Goal: Task Accomplishment & Management: Use online tool/utility

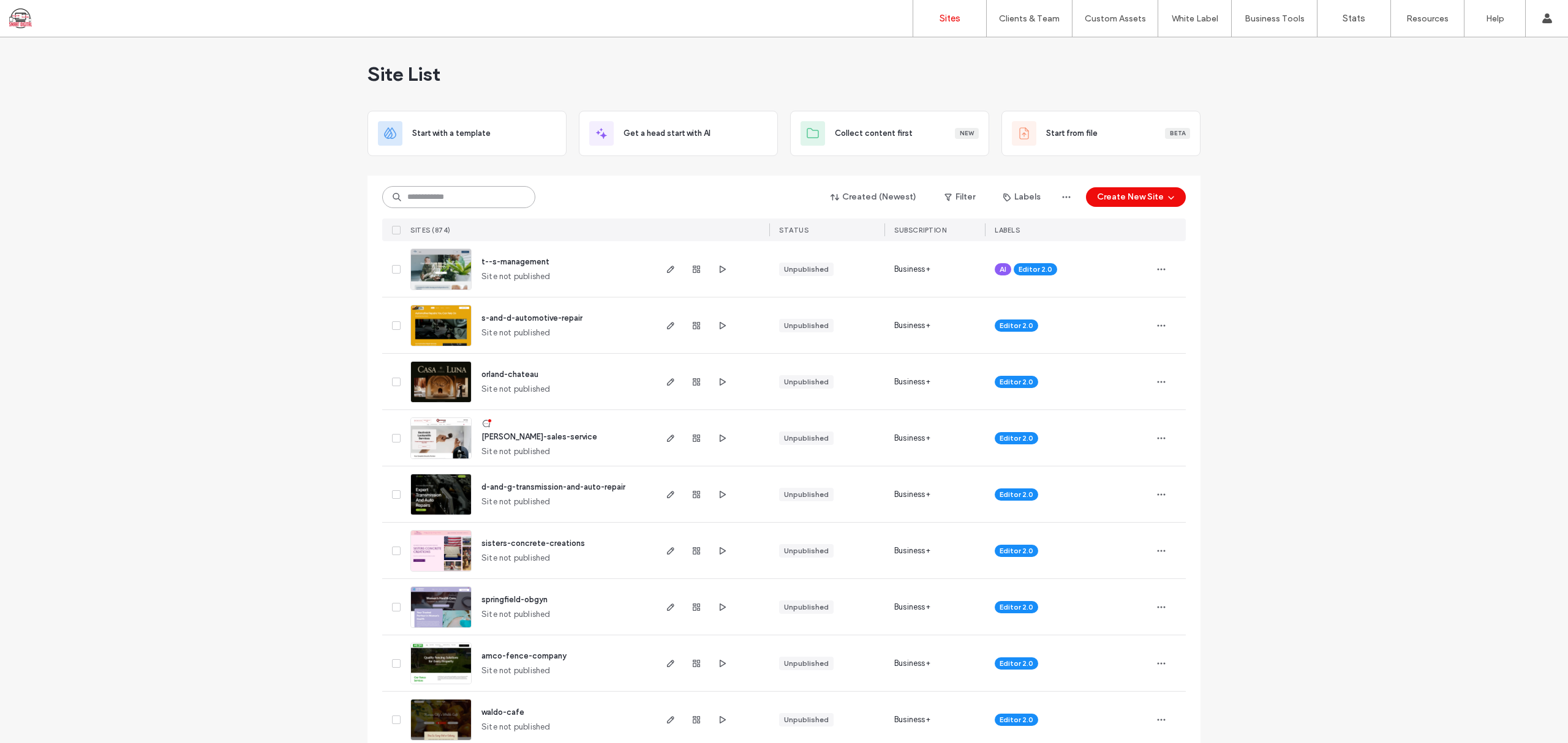
click at [460, 201] on input at bounding box center [459, 197] width 154 height 22
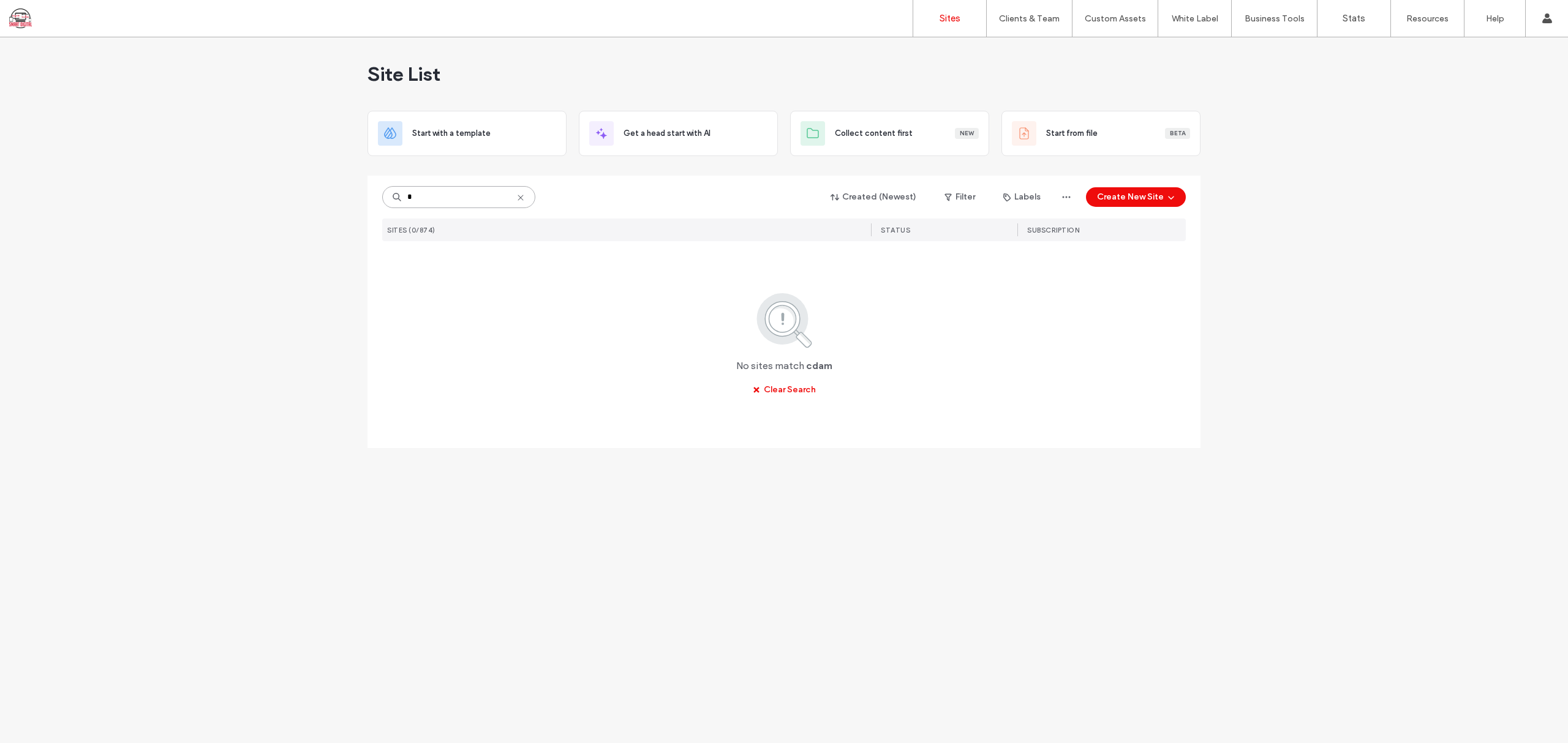
type input "*"
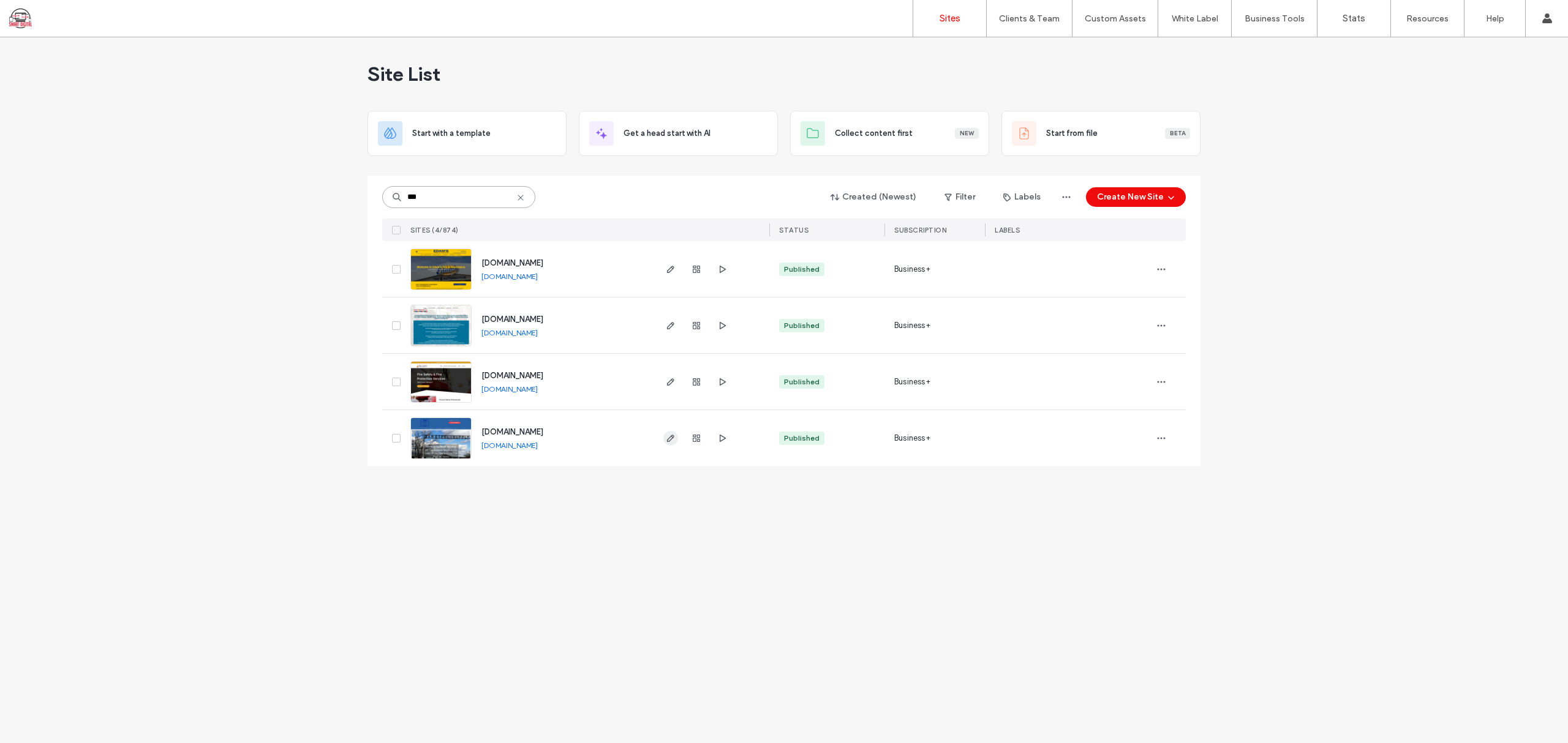
type input "***"
click at [670, 440] on use "button" at bounding box center [670, 438] width 7 height 7
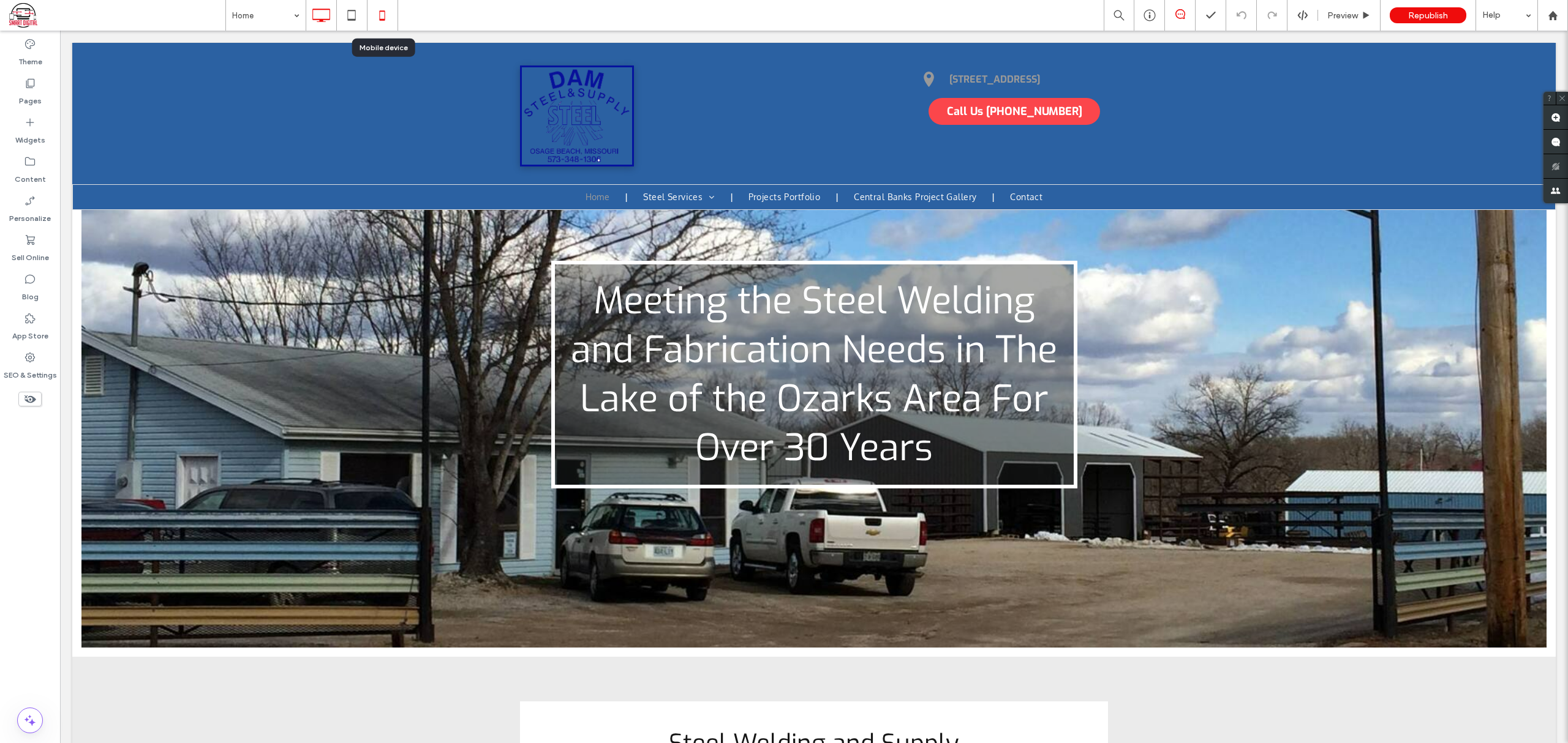
click at [380, 14] on icon at bounding box center [382, 16] width 24 height 24
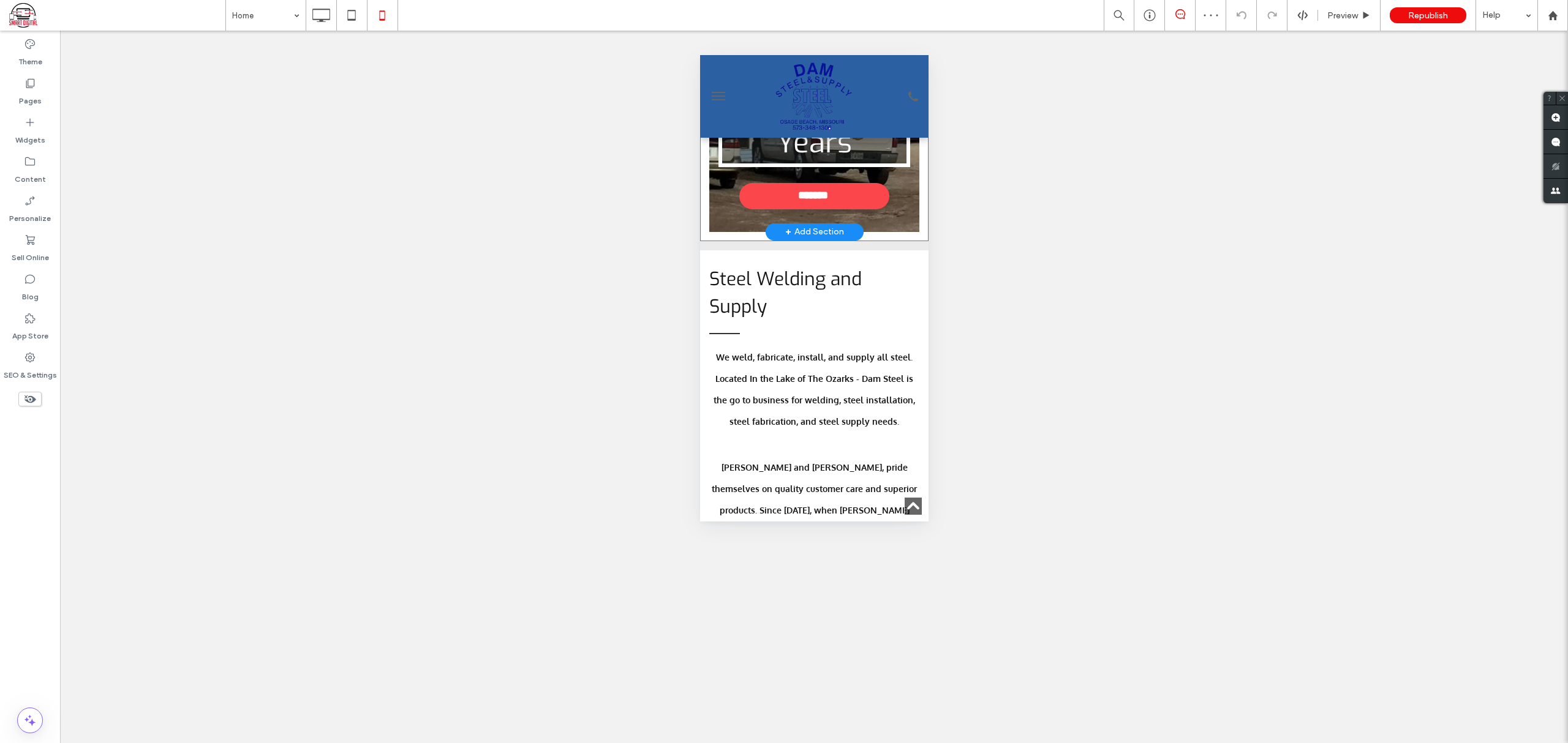
scroll to position [490, 0]
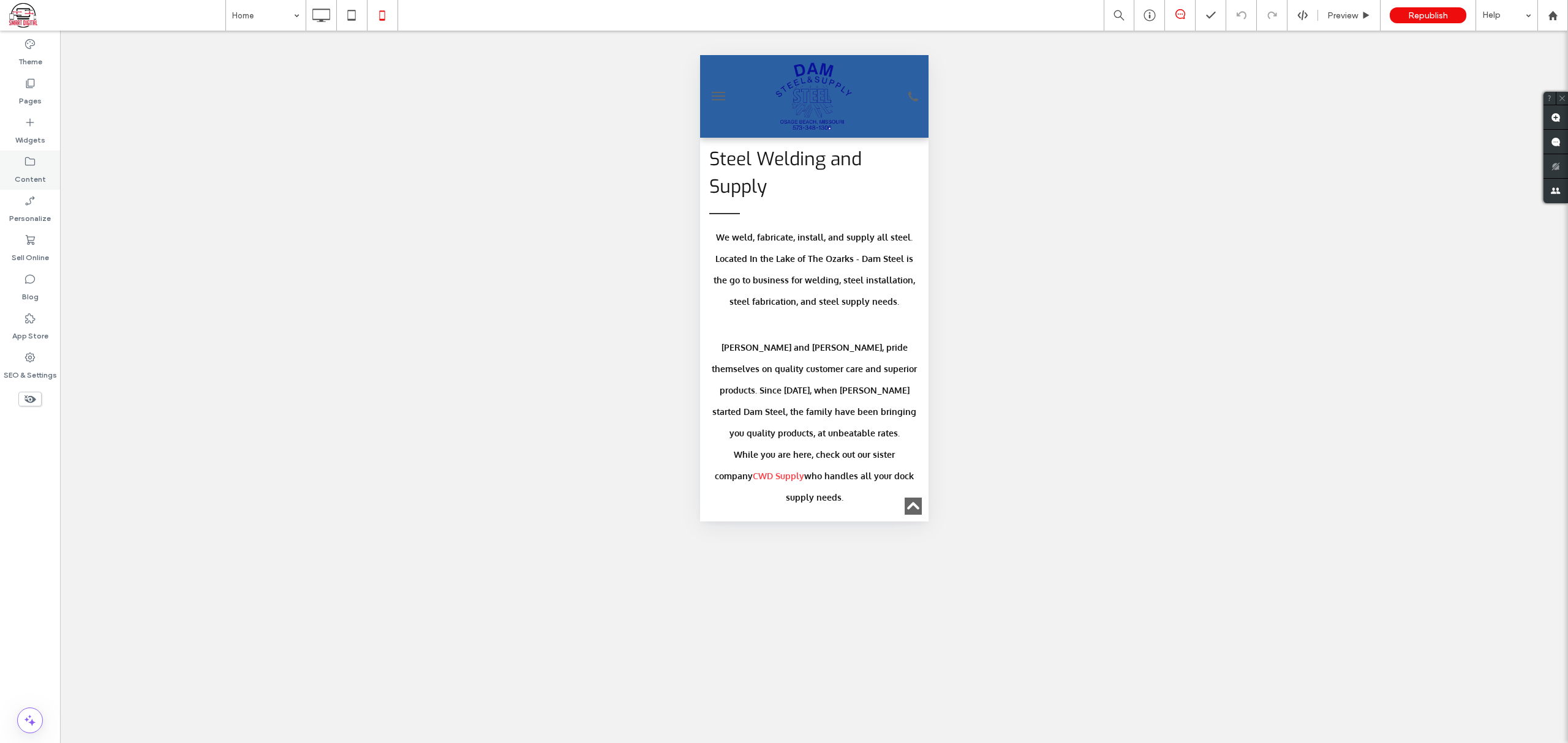
click at [27, 160] on icon at bounding box center [30, 161] width 12 height 12
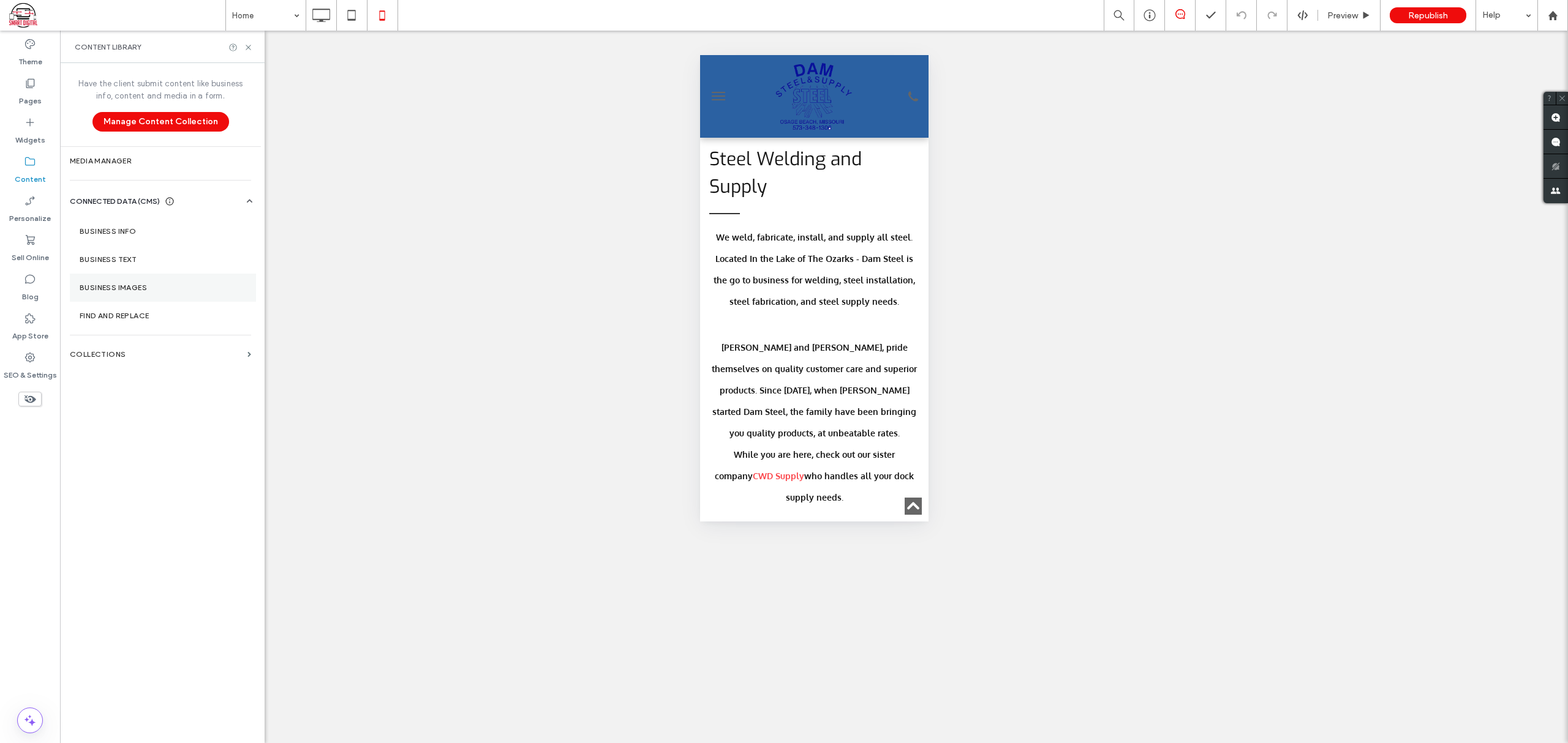
click at [108, 292] on label "Business Images" at bounding box center [163, 288] width 167 height 9
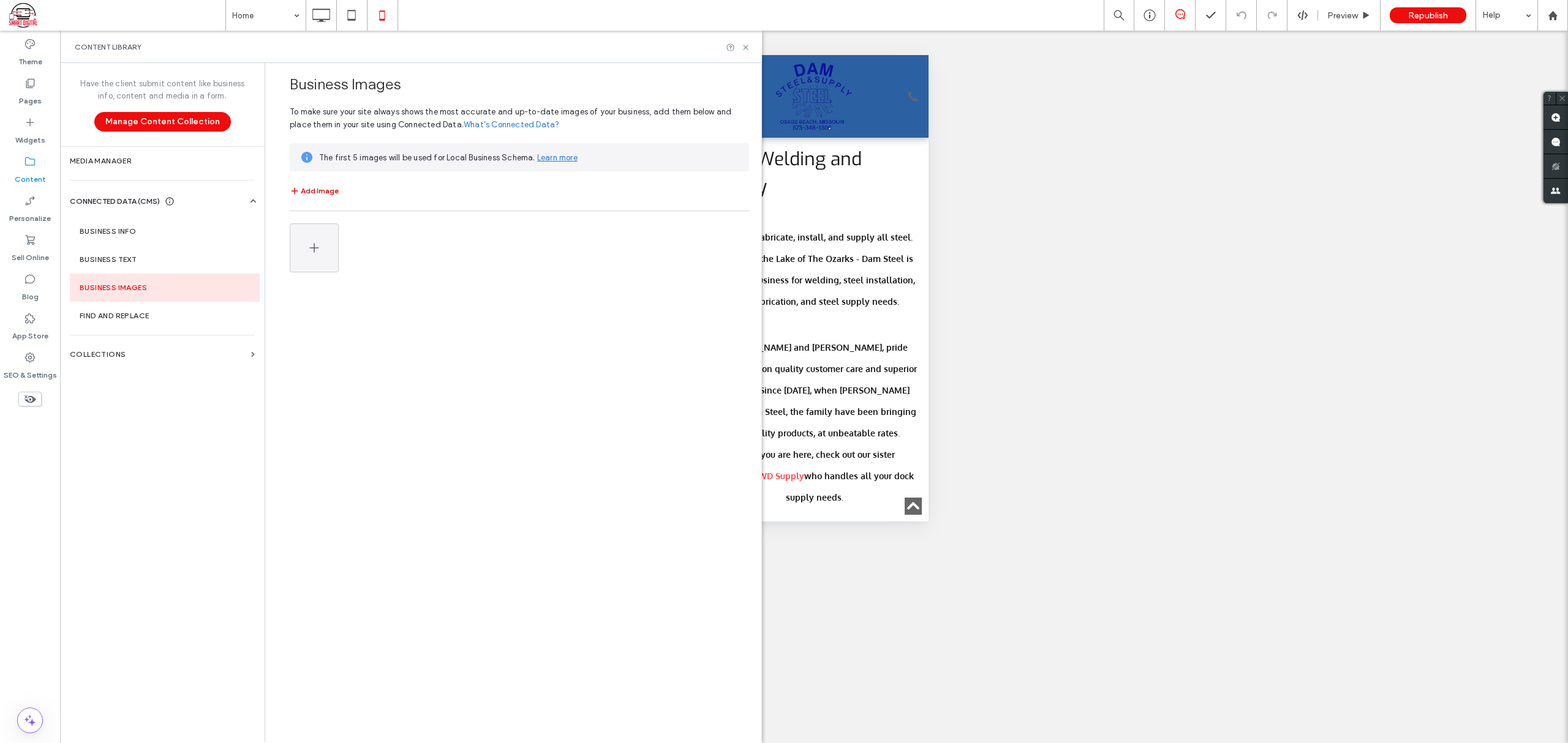
click at [310, 192] on button "Add Image" at bounding box center [314, 191] width 49 height 15
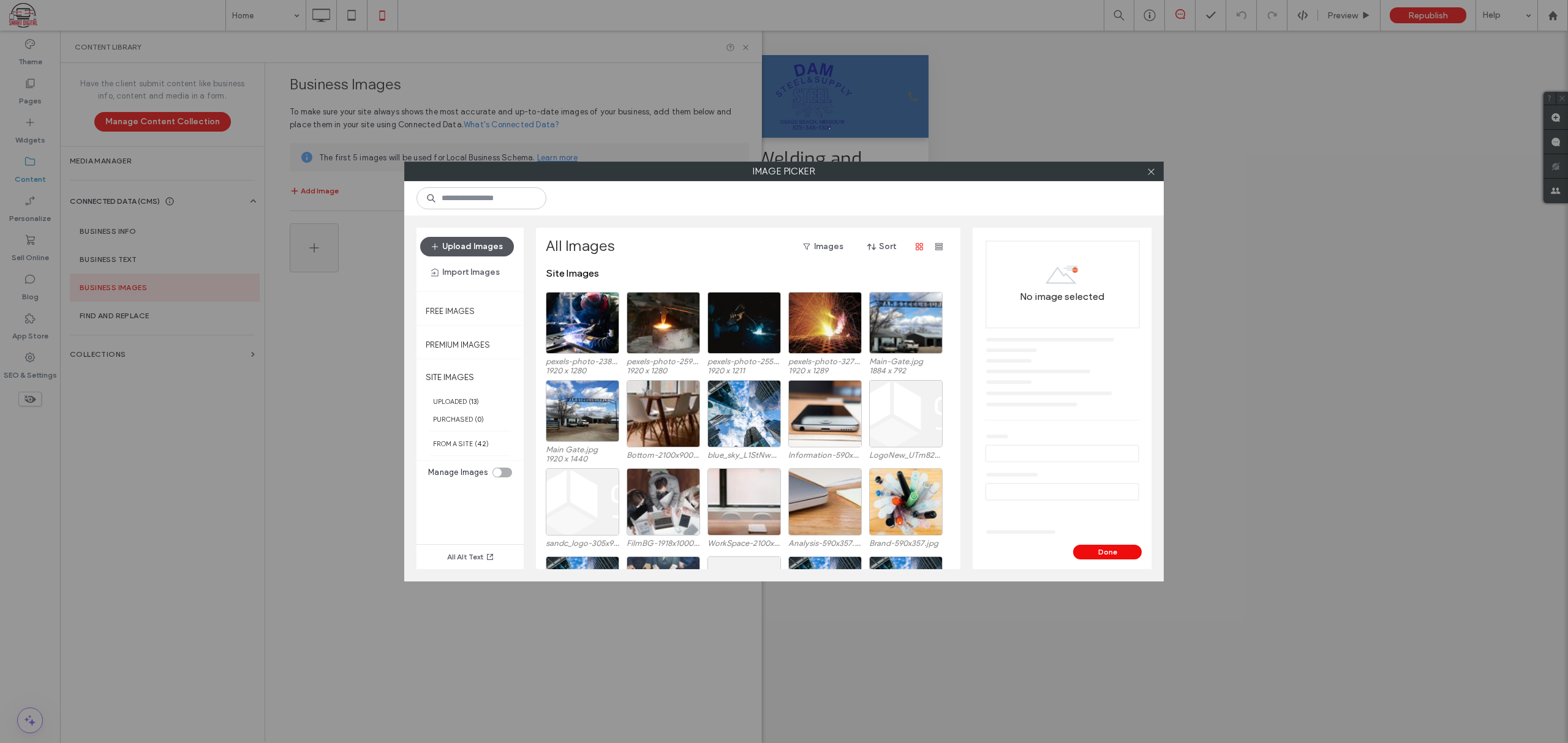
click at [478, 241] on button "Upload Images" at bounding box center [467, 246] width 94 height 20
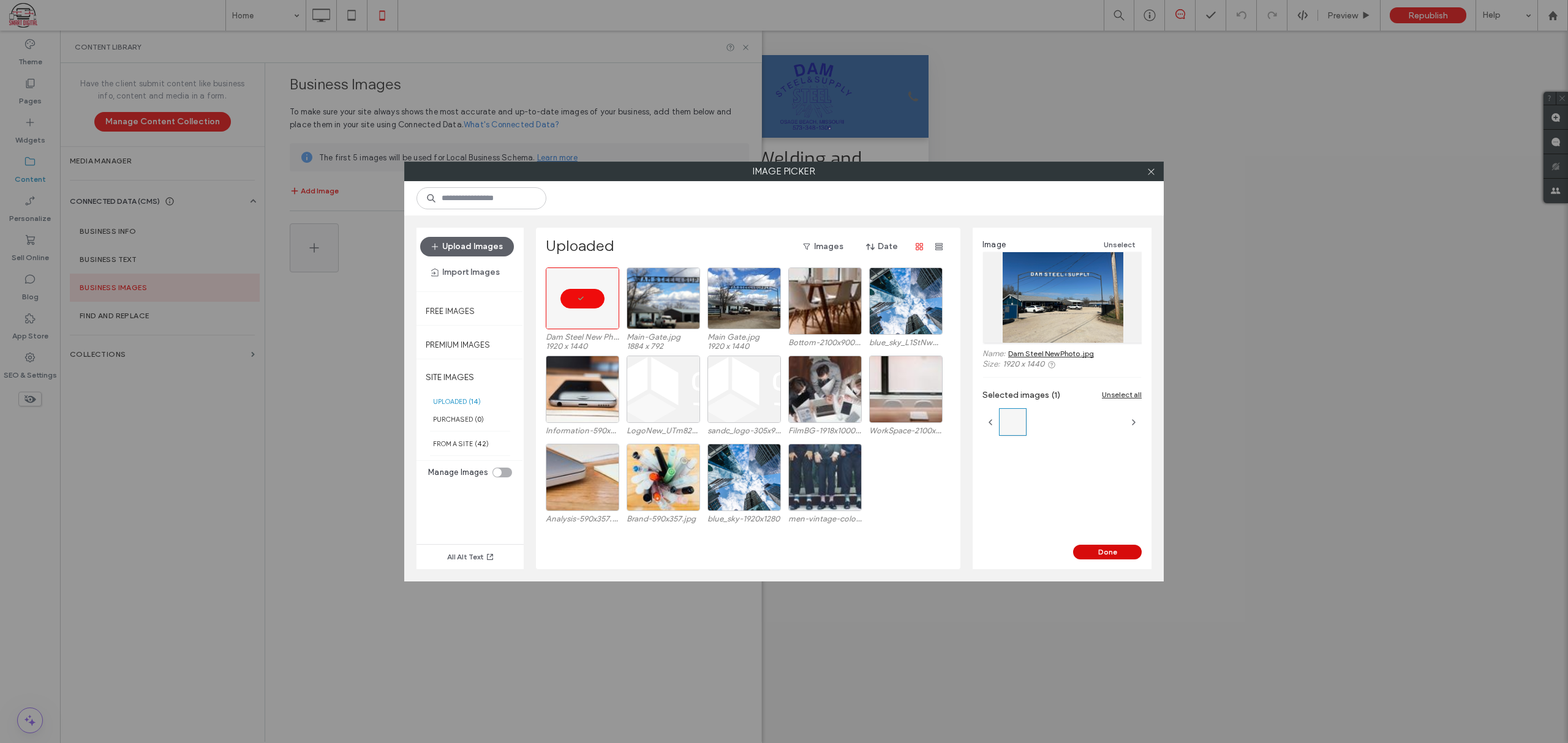
click at [1094, 551] on button "Done" at bounding box center [1107, 552] width 69 height 15
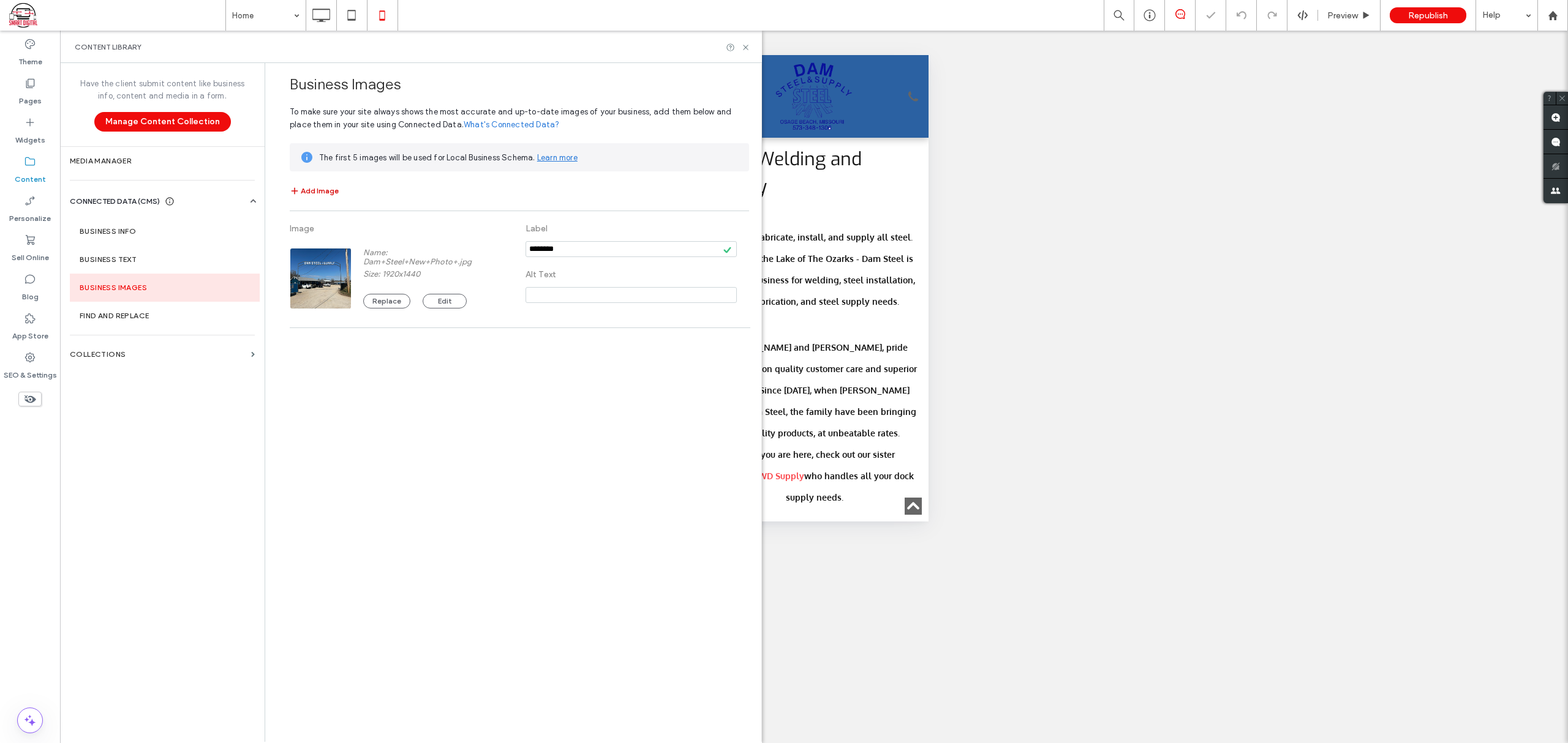
click at [319, 189] on button "Add Image" at bounding box center [314, 191] width 49 height 15
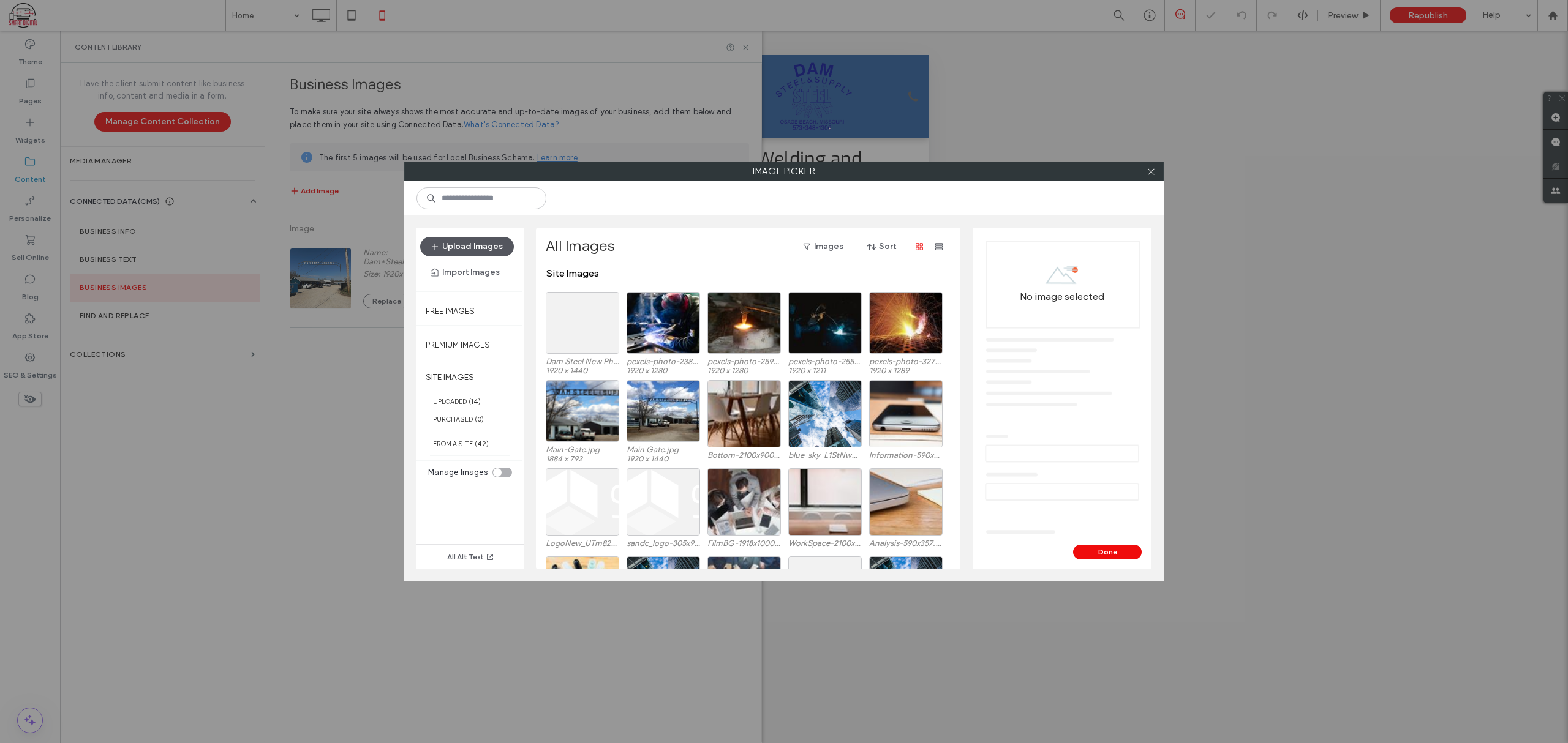
click at [469, 244] on button "Upload Images" at bounding box center [467, 246] width 94 height 20
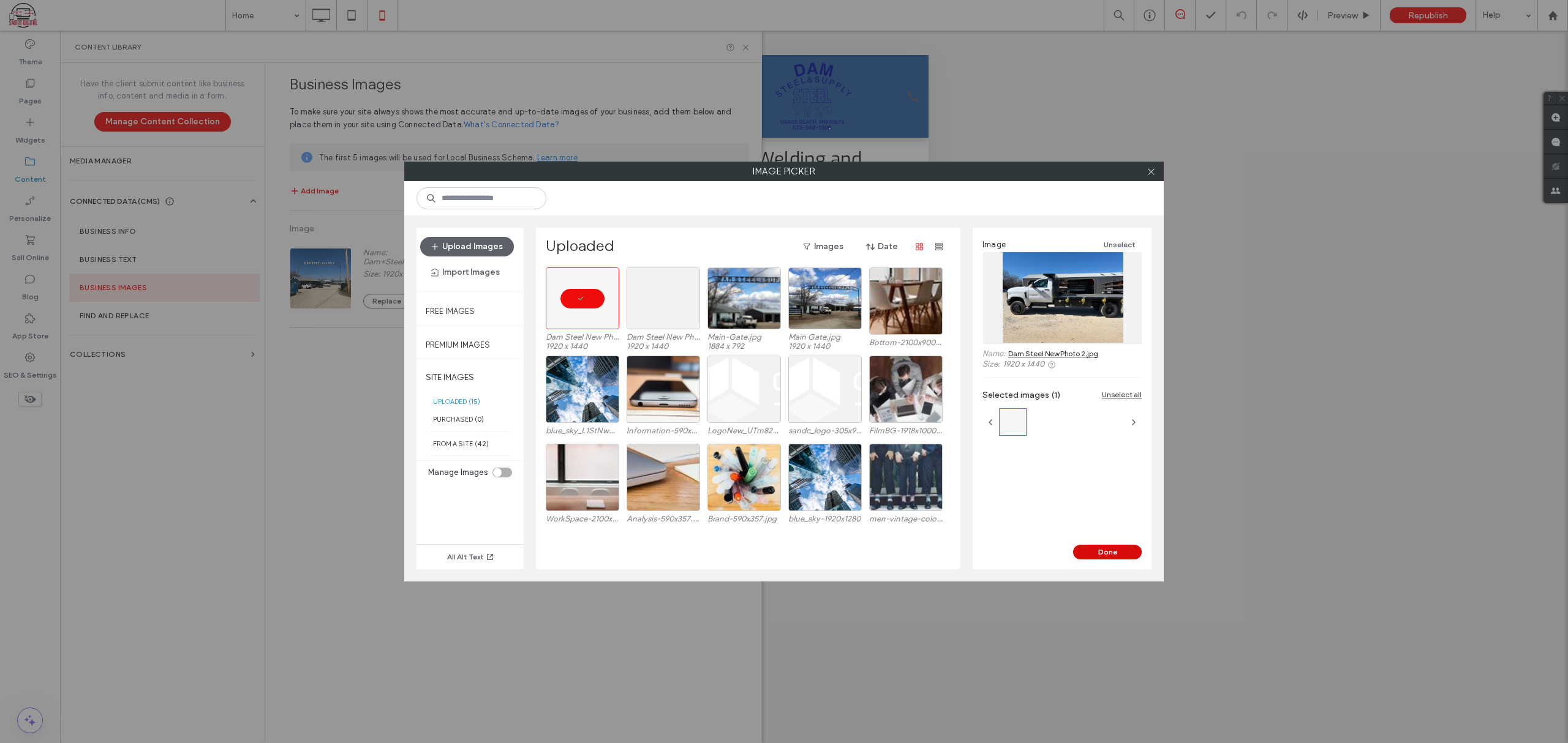
click at [1108, 549] on button "Done" at bounding box center [1107, 552] width 69 height 15
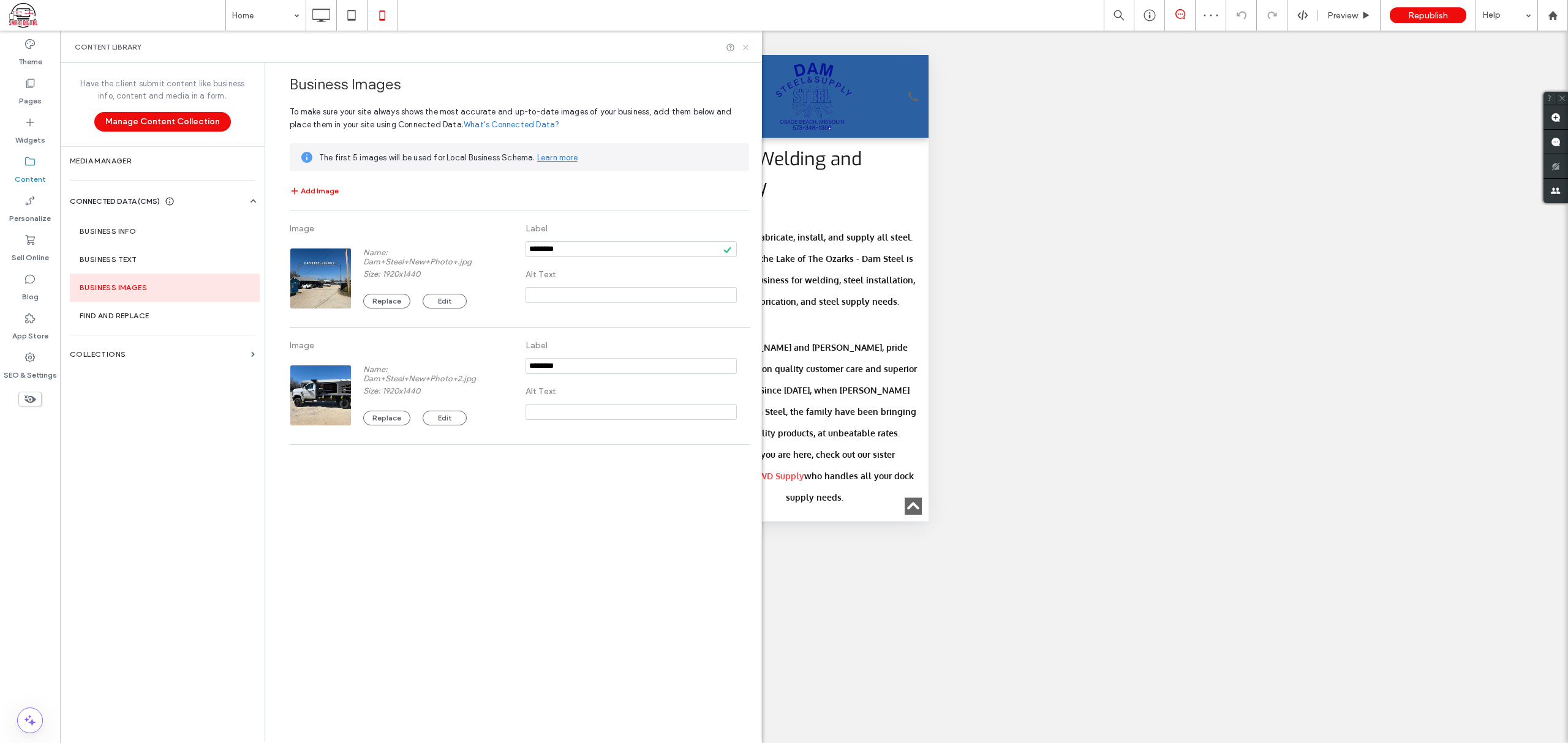
click at [742, 45] on icon at bounding box center [746, 47] width 10 height 10
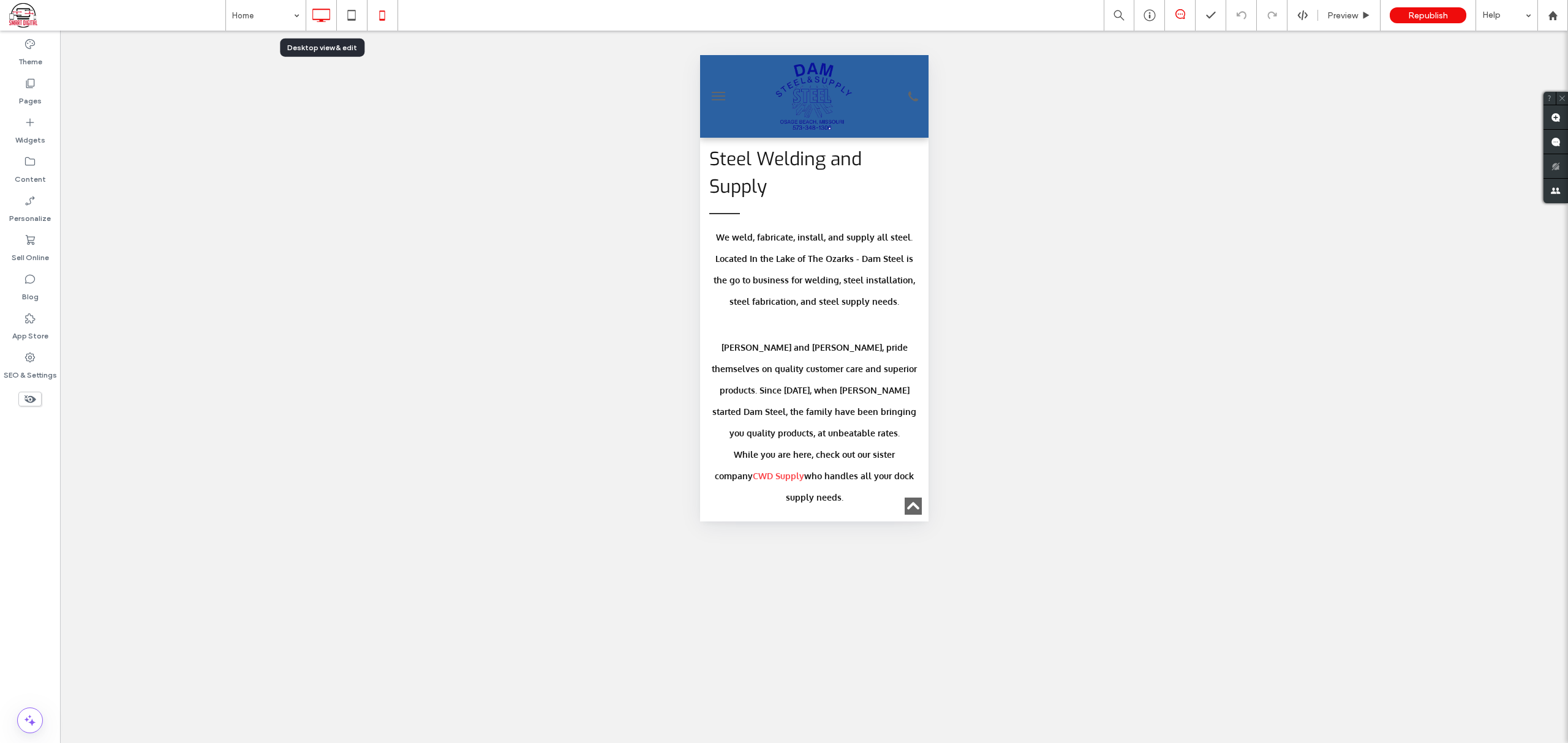
click at [324, 14] on icon at bounding box center [321, 16] width 24 height 24
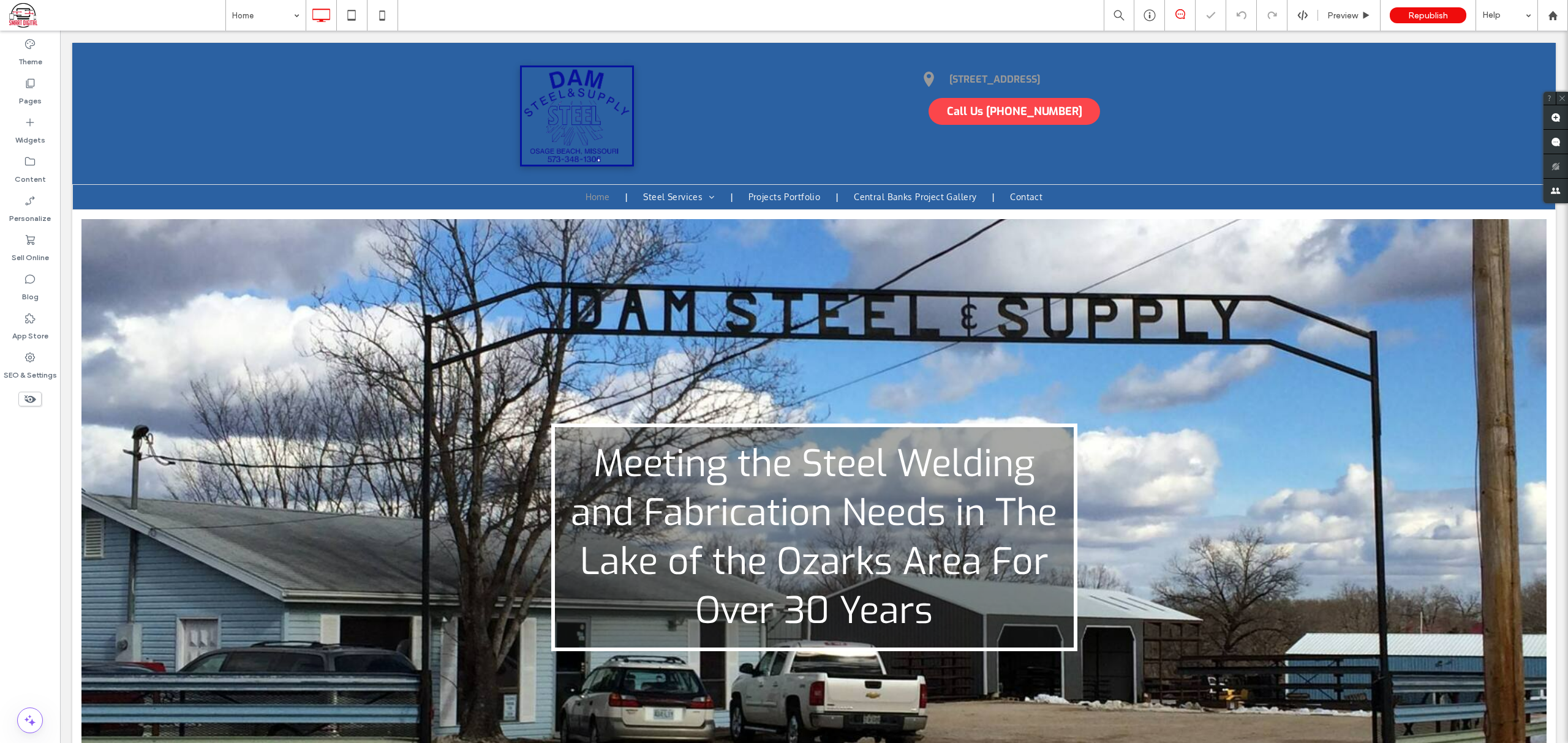
scroll to position [0, 0]
click at [303, 375] on div "**********" at bounding box center [813, 514] width 1483 height 609
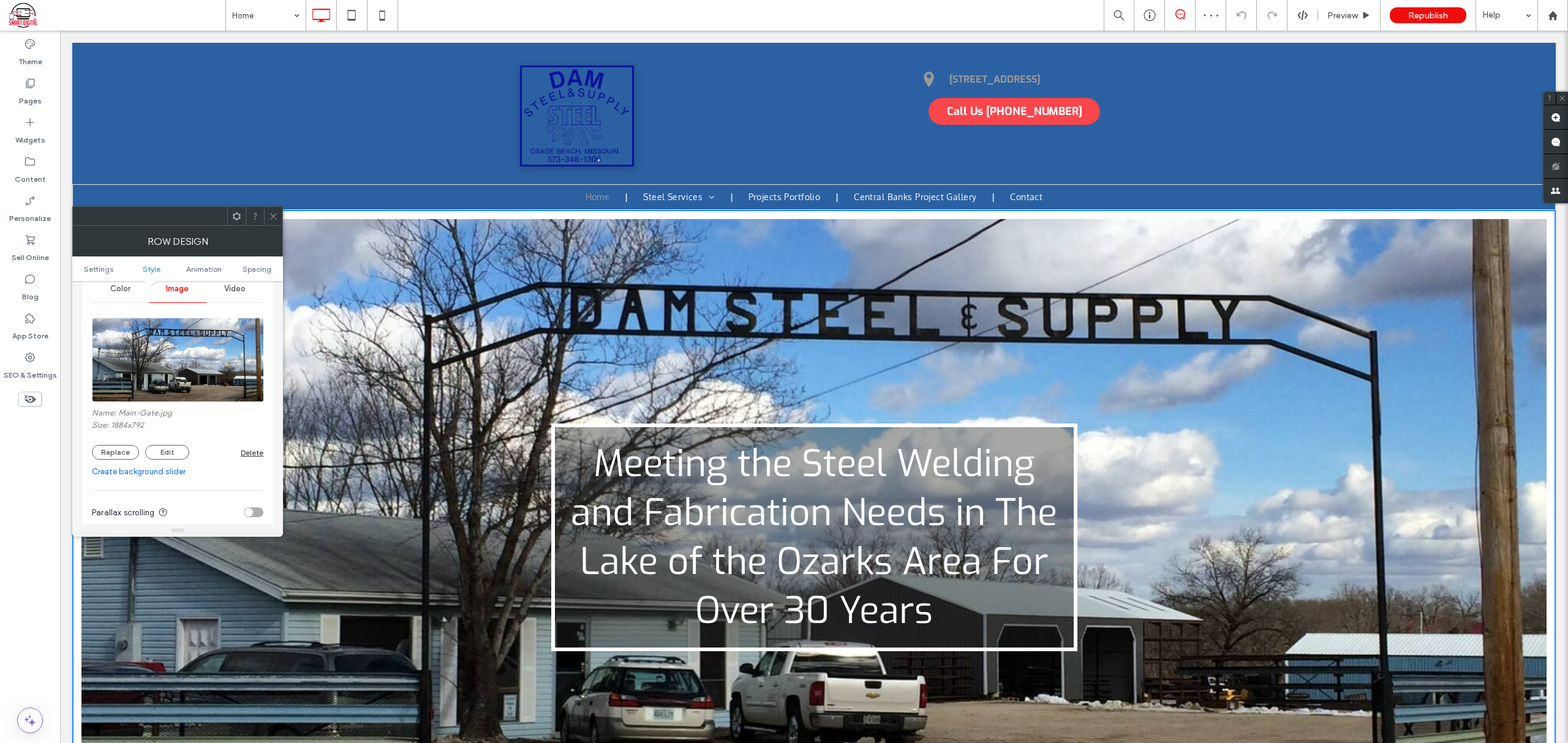
scroll to position [163, 0]
click at [106, 452] on button "Replace" at bounding box center [115, 451] width 47 height 15
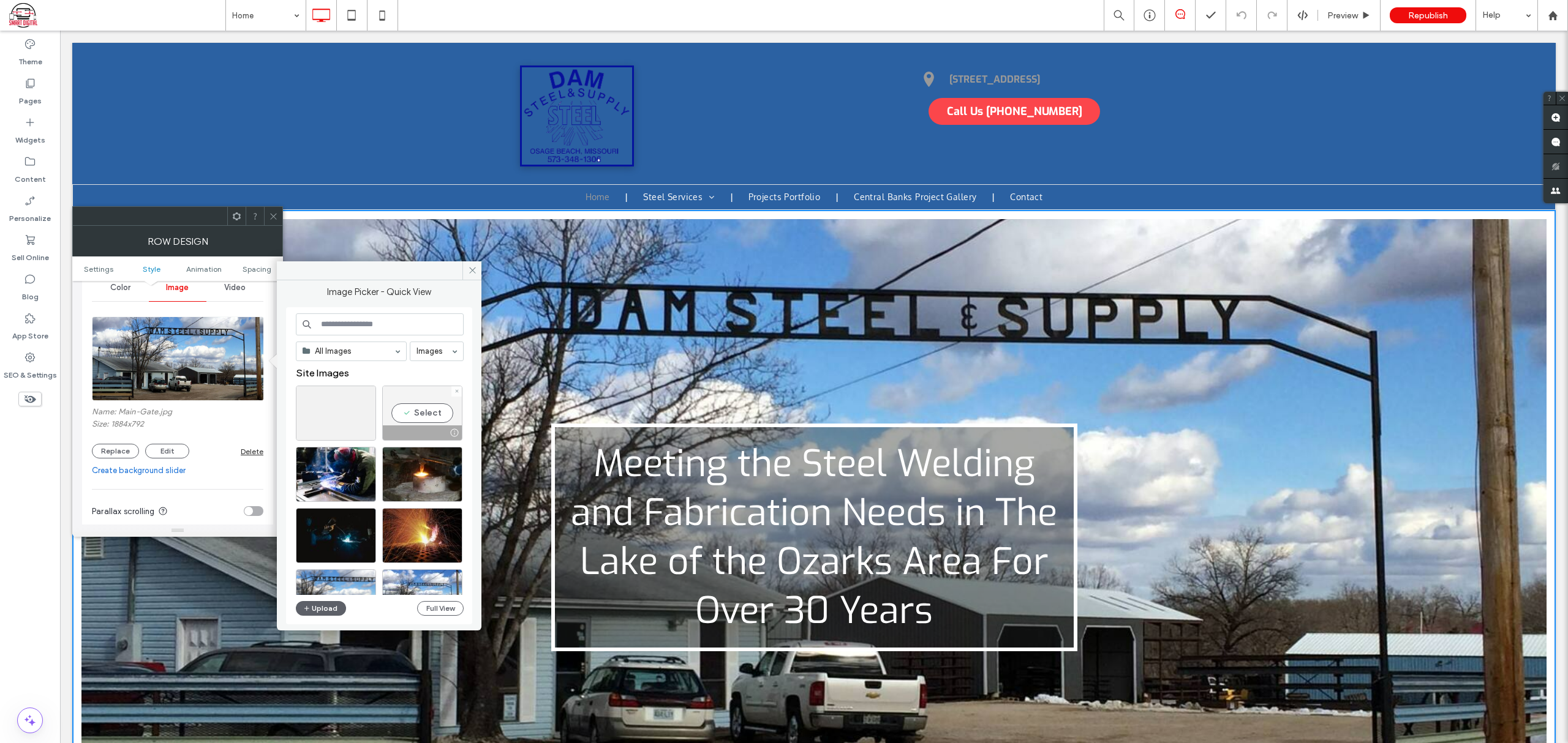
drag, startPoint x: 430, startPoint y: 414, endPoint x: 374, endPoint y: 381, distance: 65.0
click at [430, 414] on div "Select" at bounding box center [422, 414] width 81 height 55
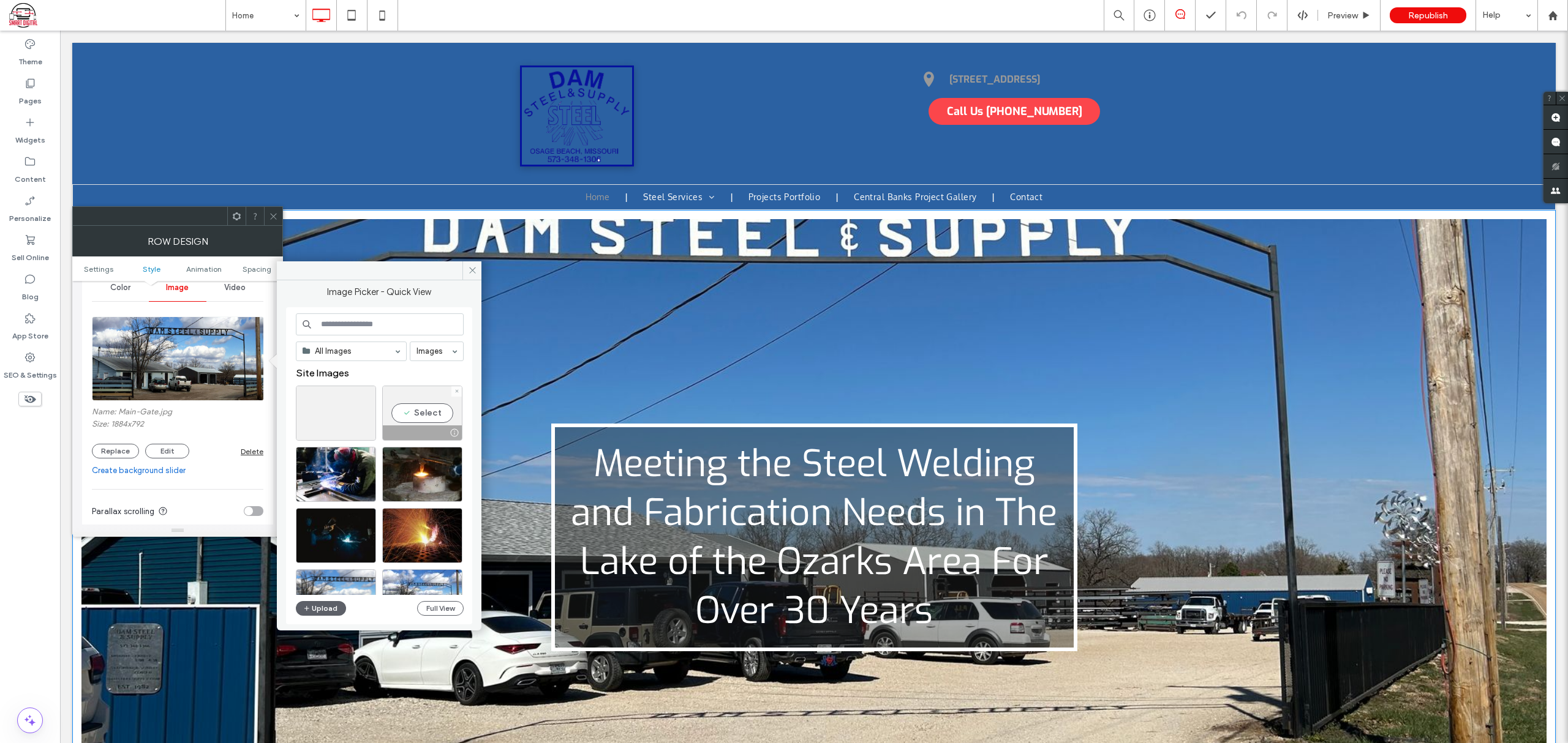
type input "**"
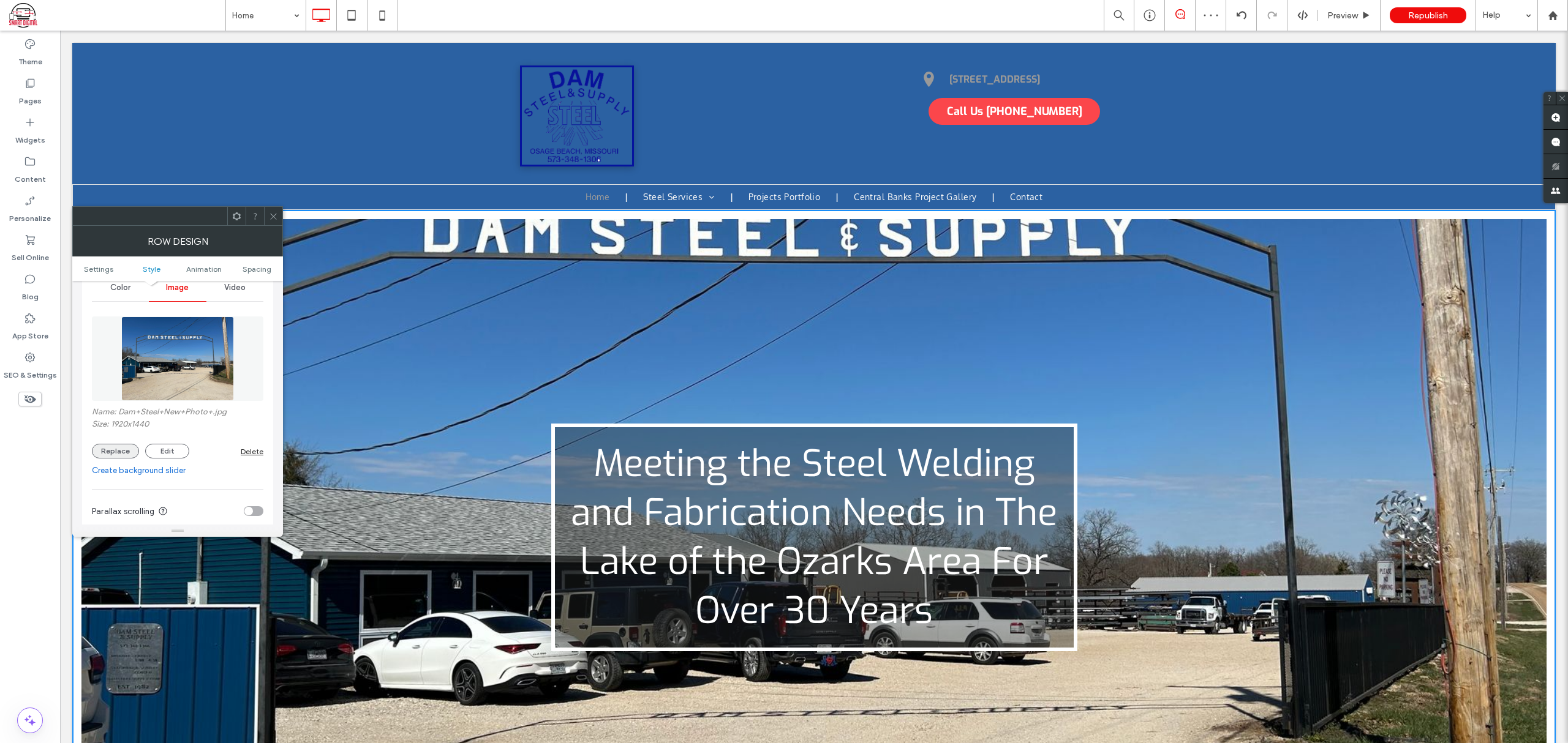
click at [119, 453] on button "Replace" at bounding box center [115, 451] width 47 height 15
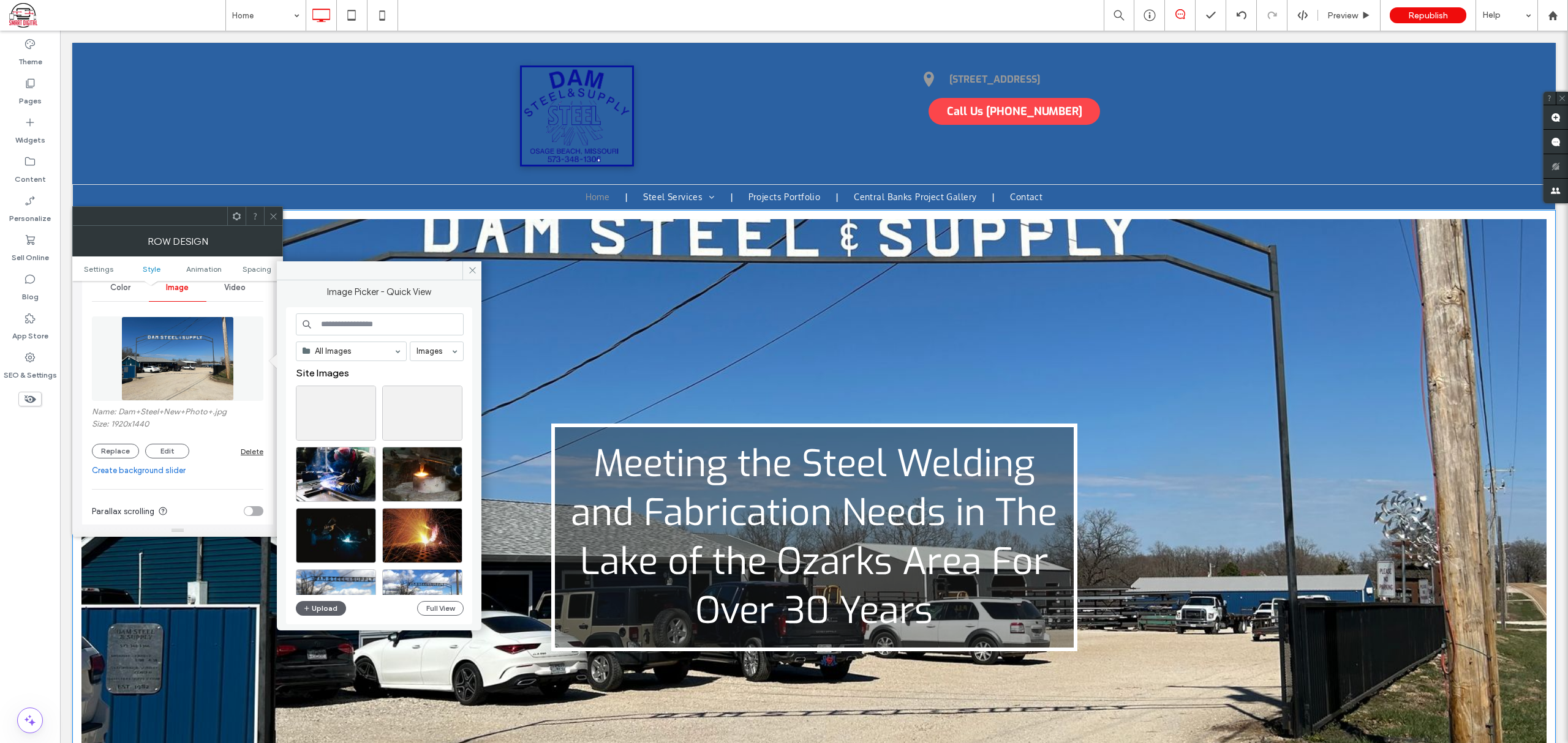
drag, startPoint x: 1057, startPoint y: 368, endPoint x: 1087, endPoint y: 454, distance: 91.1
click at [1087, 454] on div "**********" at bounding box center [813, 514] width 1483 height 609
click at [471, 270] on use at bounding box center [472, 270] width 6 height 6
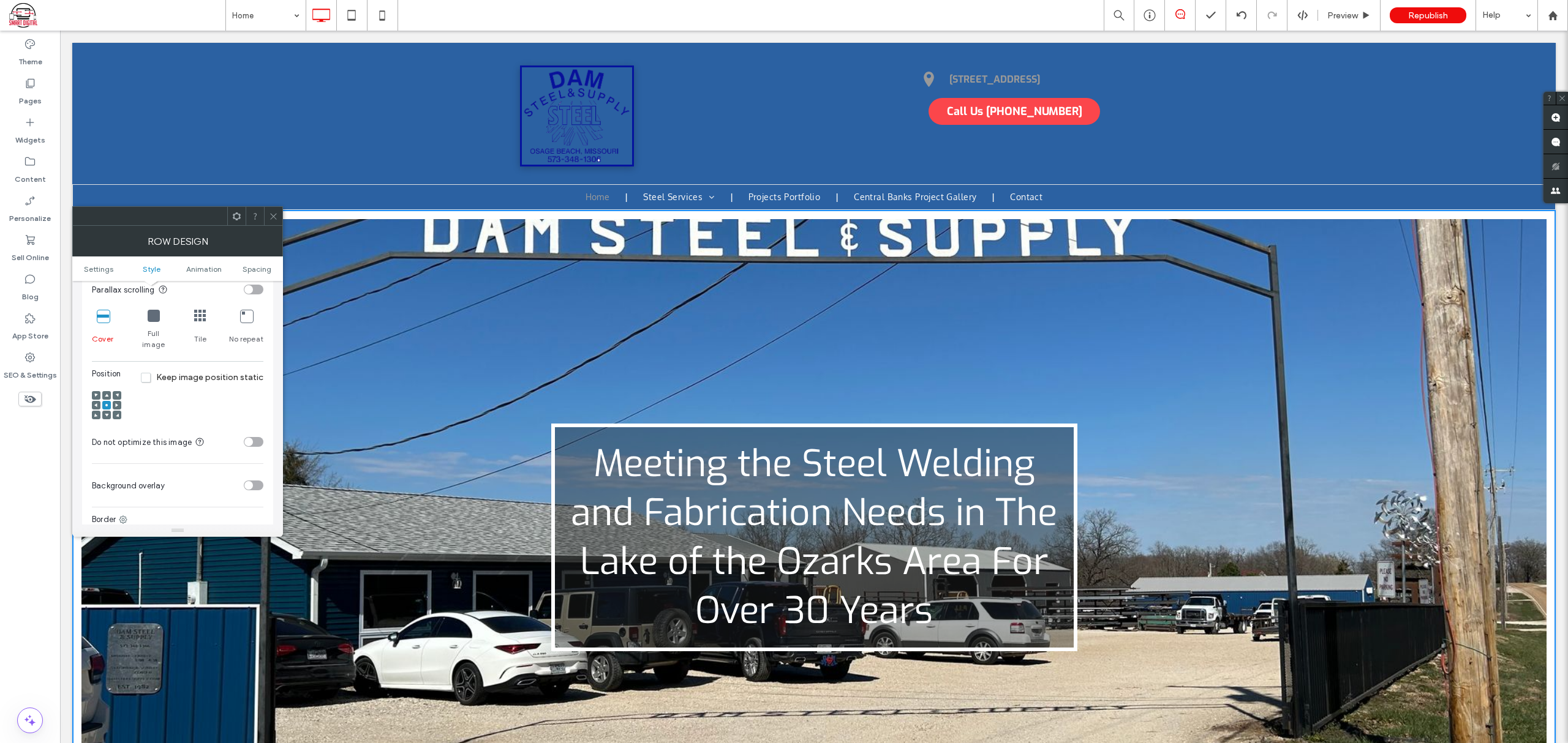
scroll to position [407, 0]
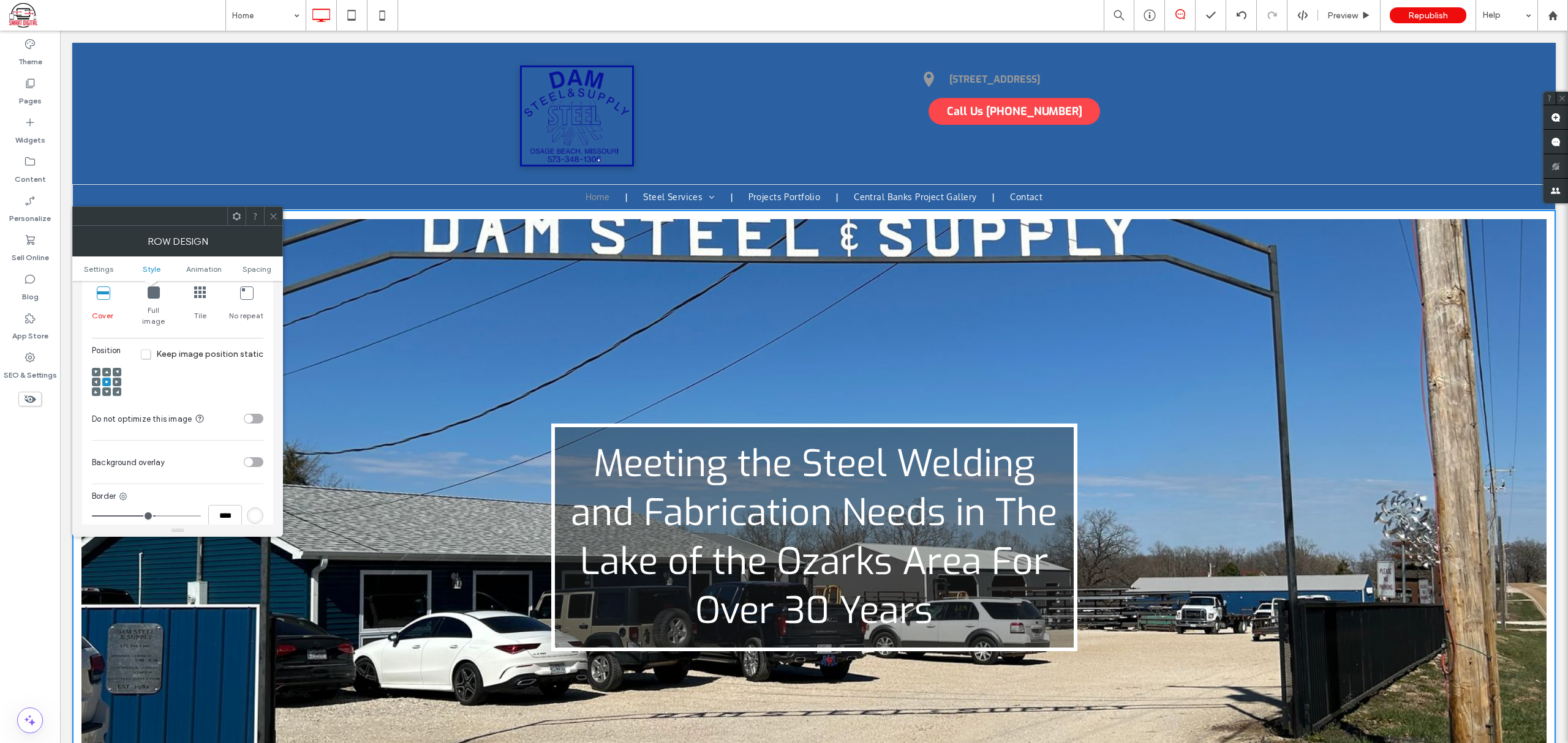
click at [103, 388] on div at bounding box center [107, 392] width 9 height 9
click at [105, 388] on span at bounding box center [107, 392] width 3 height 9
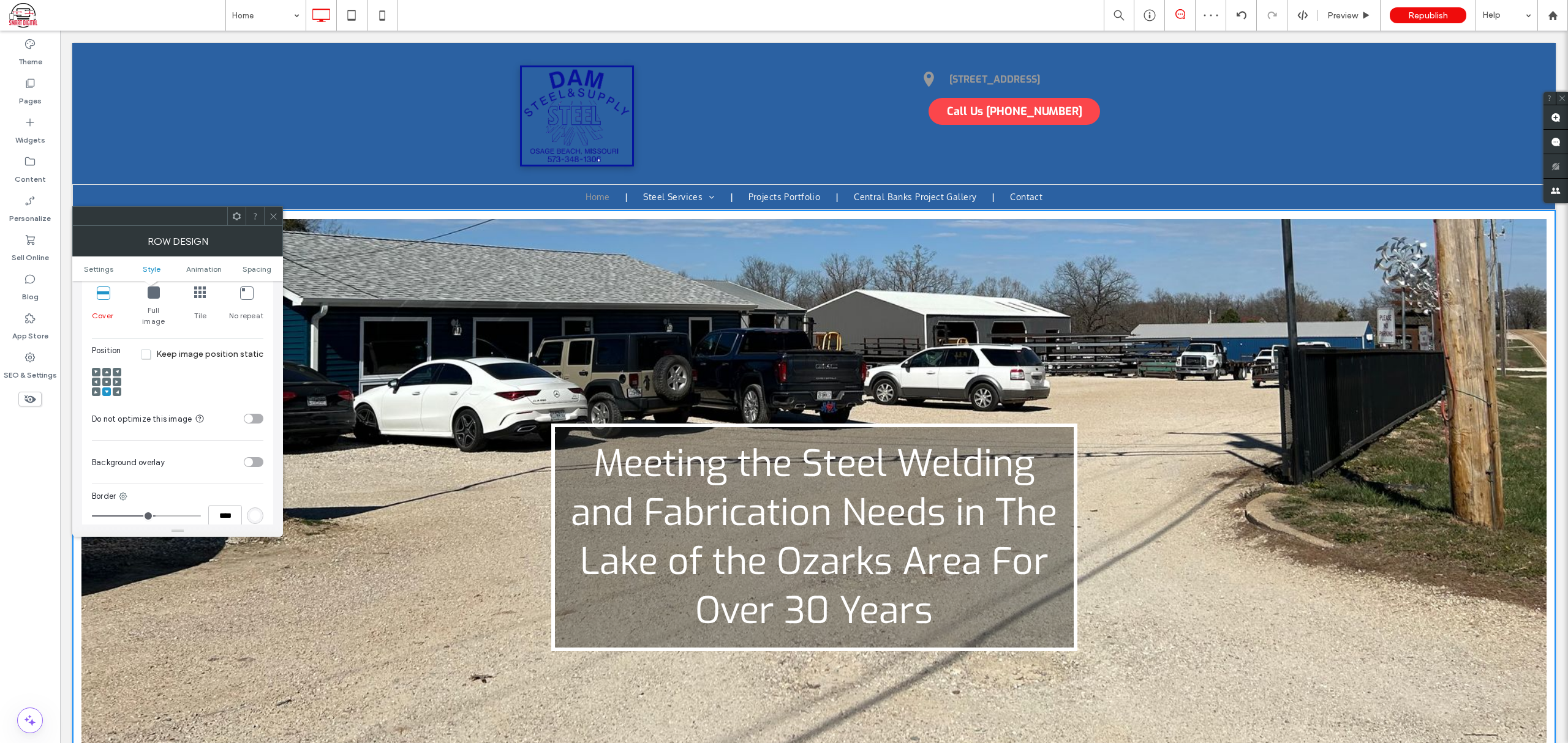
click at [108, 378] on span at bounding box center [107, 382] width 3 height 9
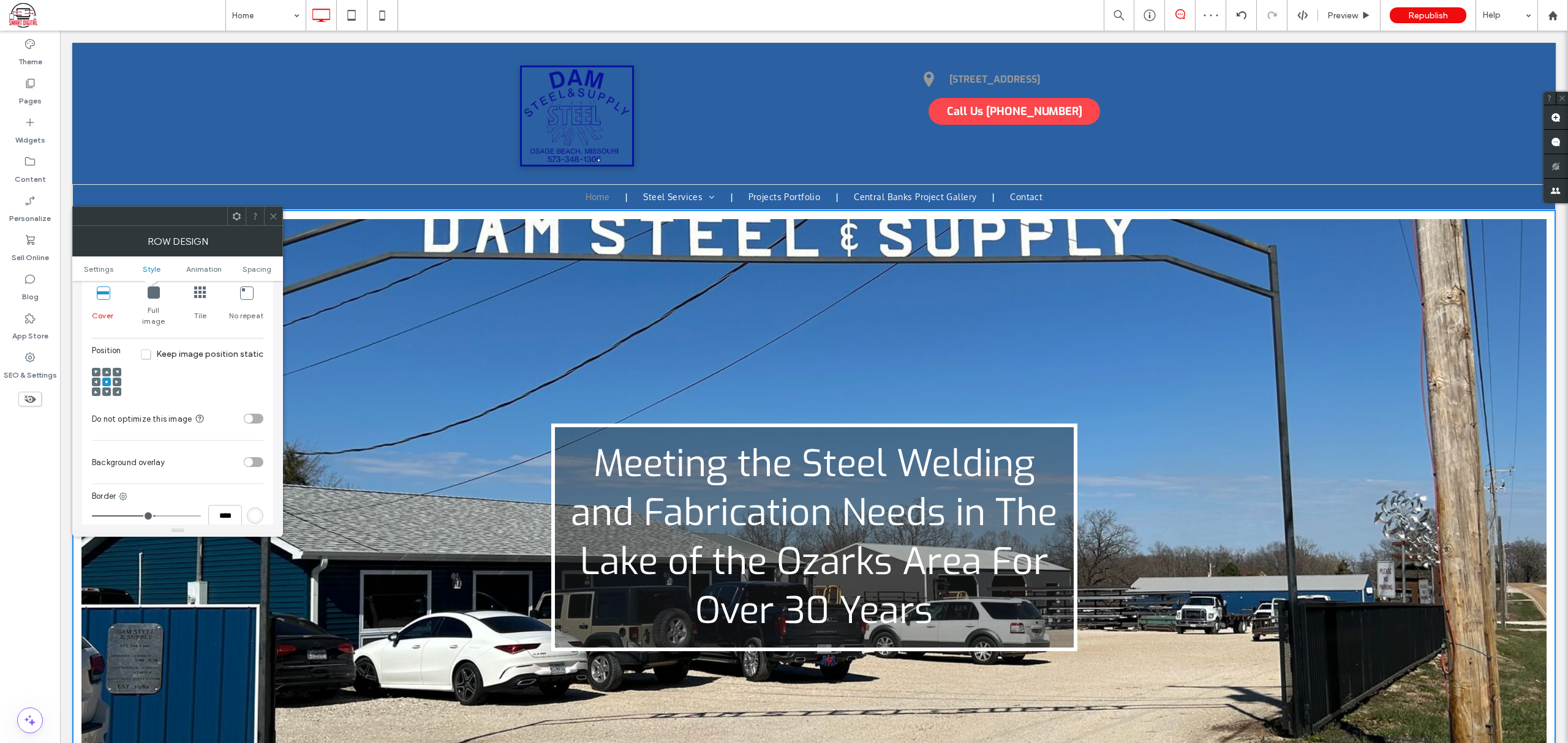
click at [105, 370] on icon at bounding box center [107, 372] width 3 height 3
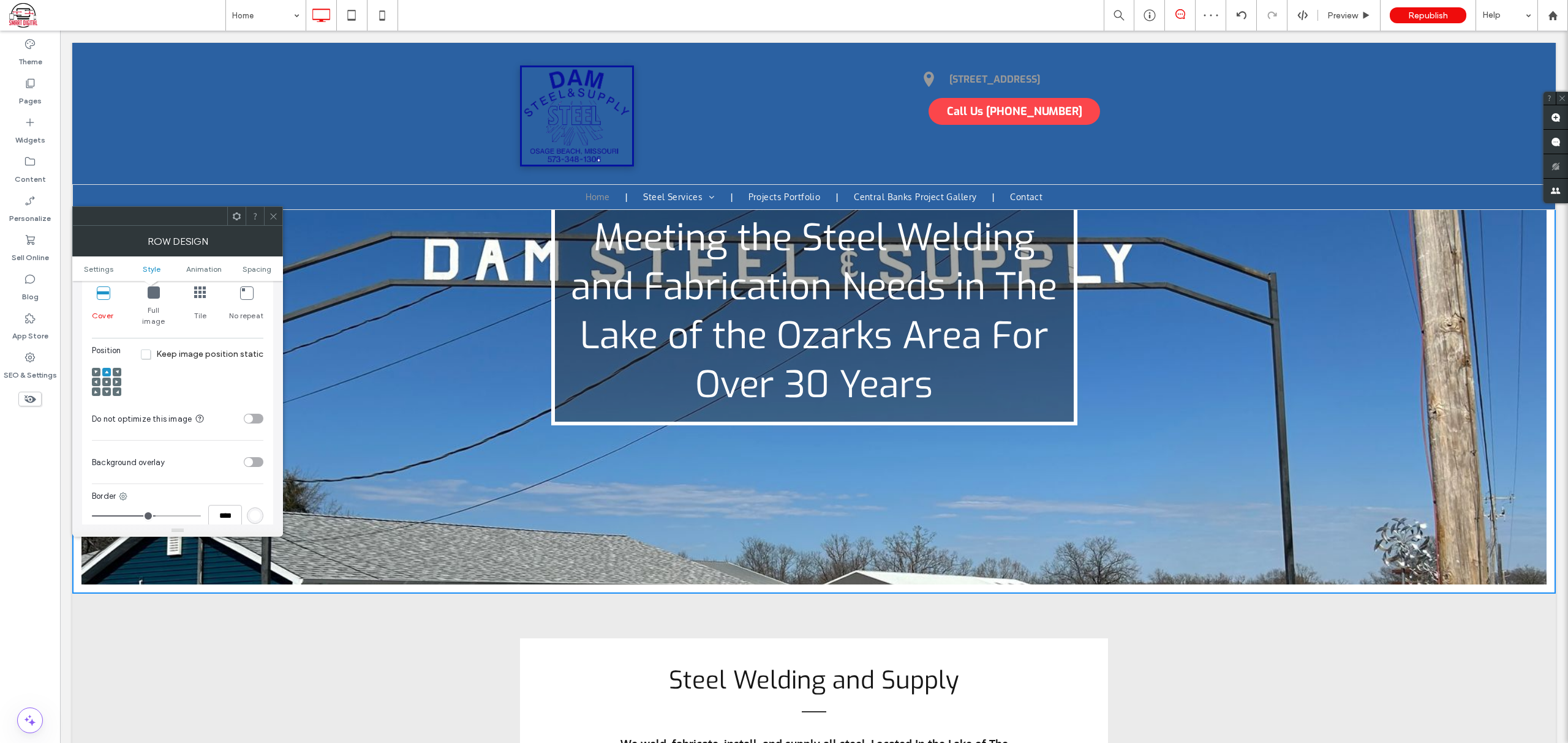
scroll to position [326, 0]
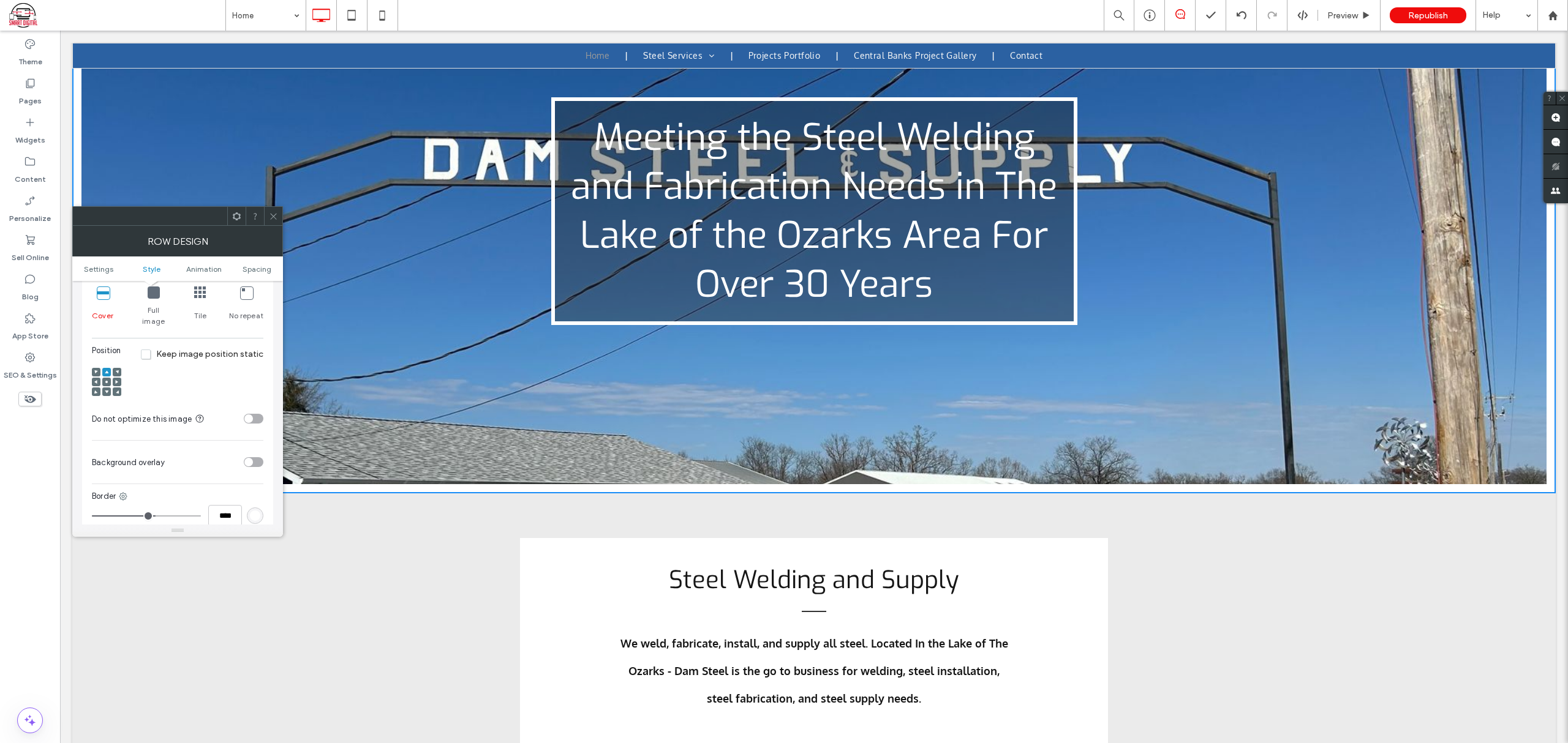
click at [152, 297] on icon at bounding box center [154, 293] width 12 height 12
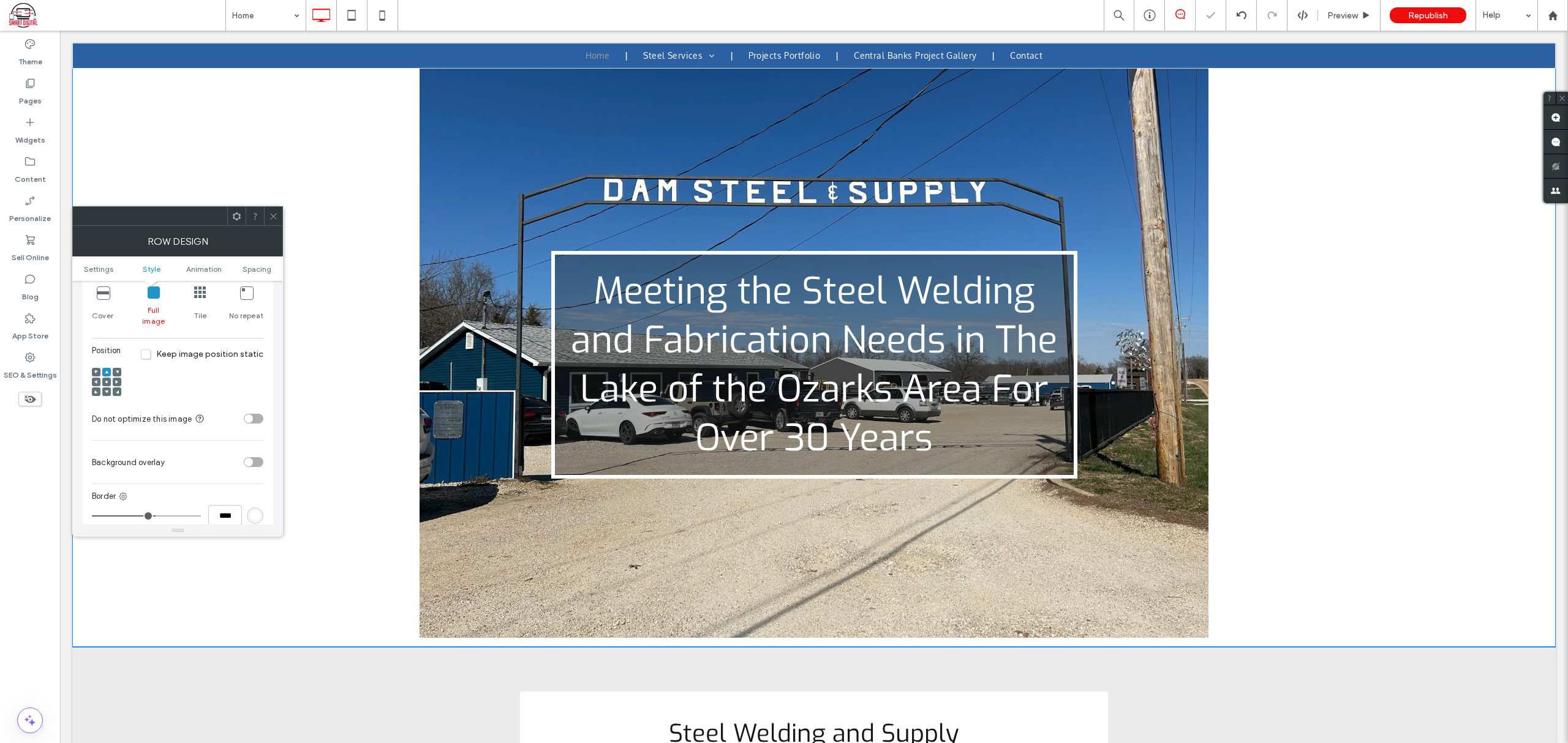
scroll to position [0, 0]
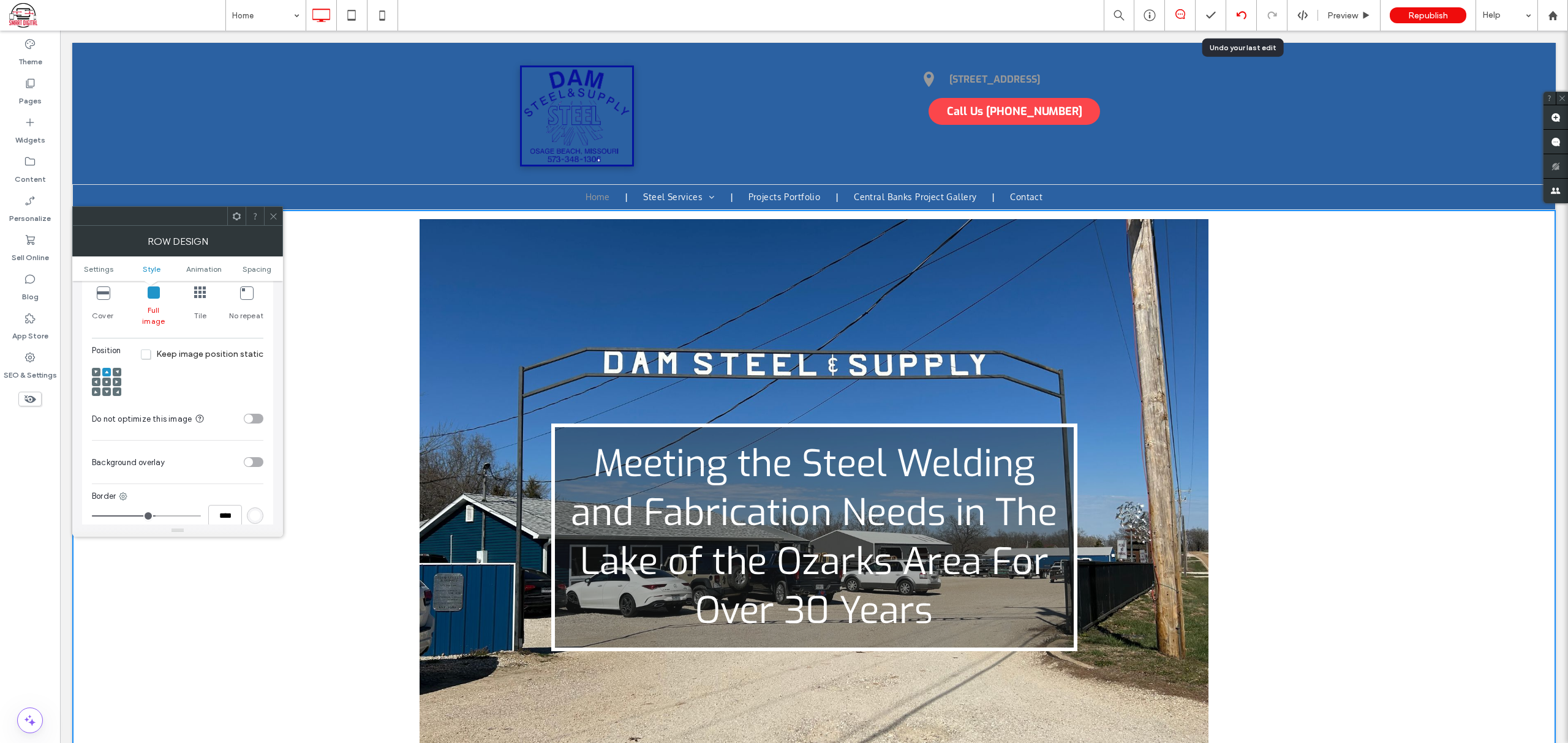
click at [1248, 10] on div at bounding box center [1241, 15] width 30 height 10
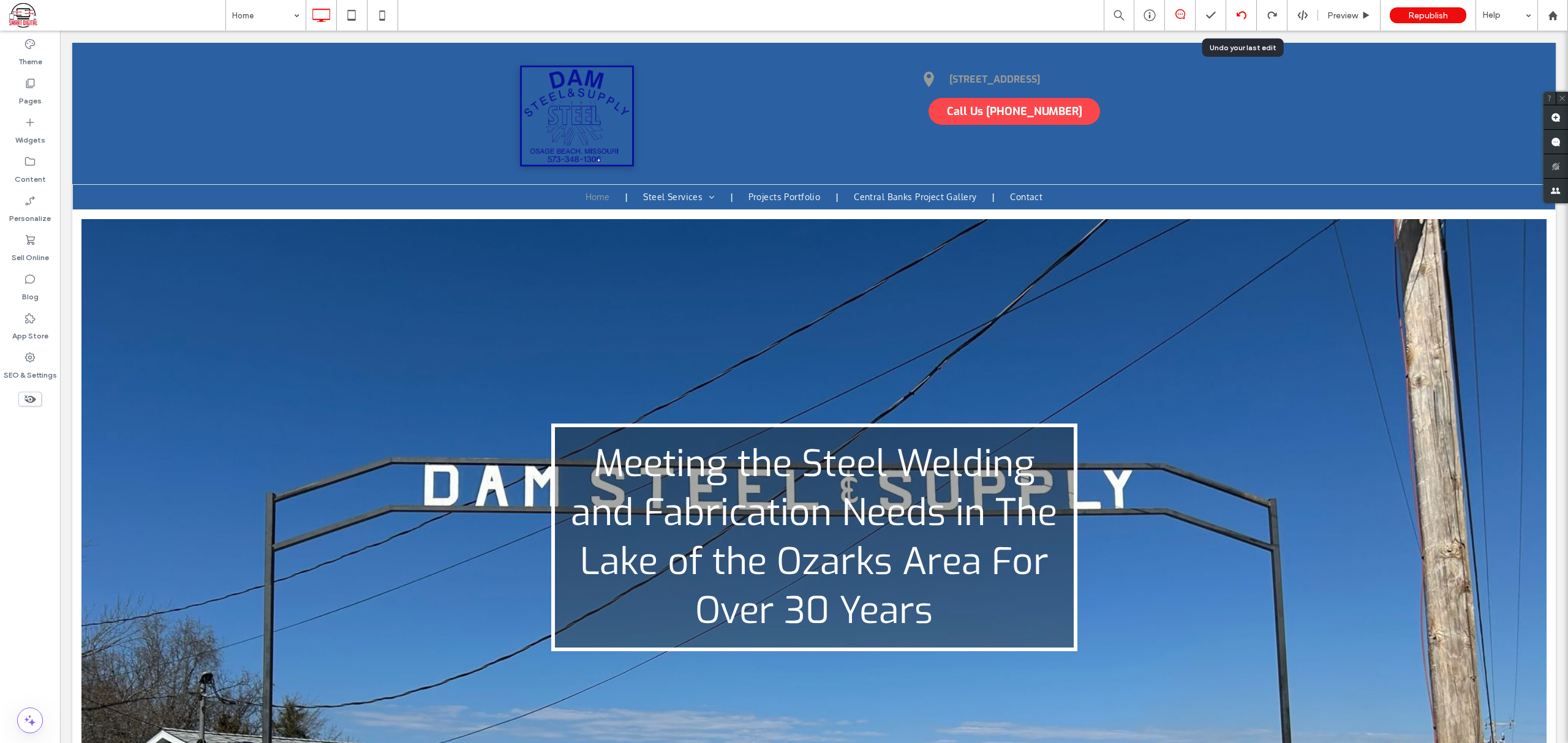
click at [1238, 11] on icon at bounding box center [1241, 15] width 10 height 10
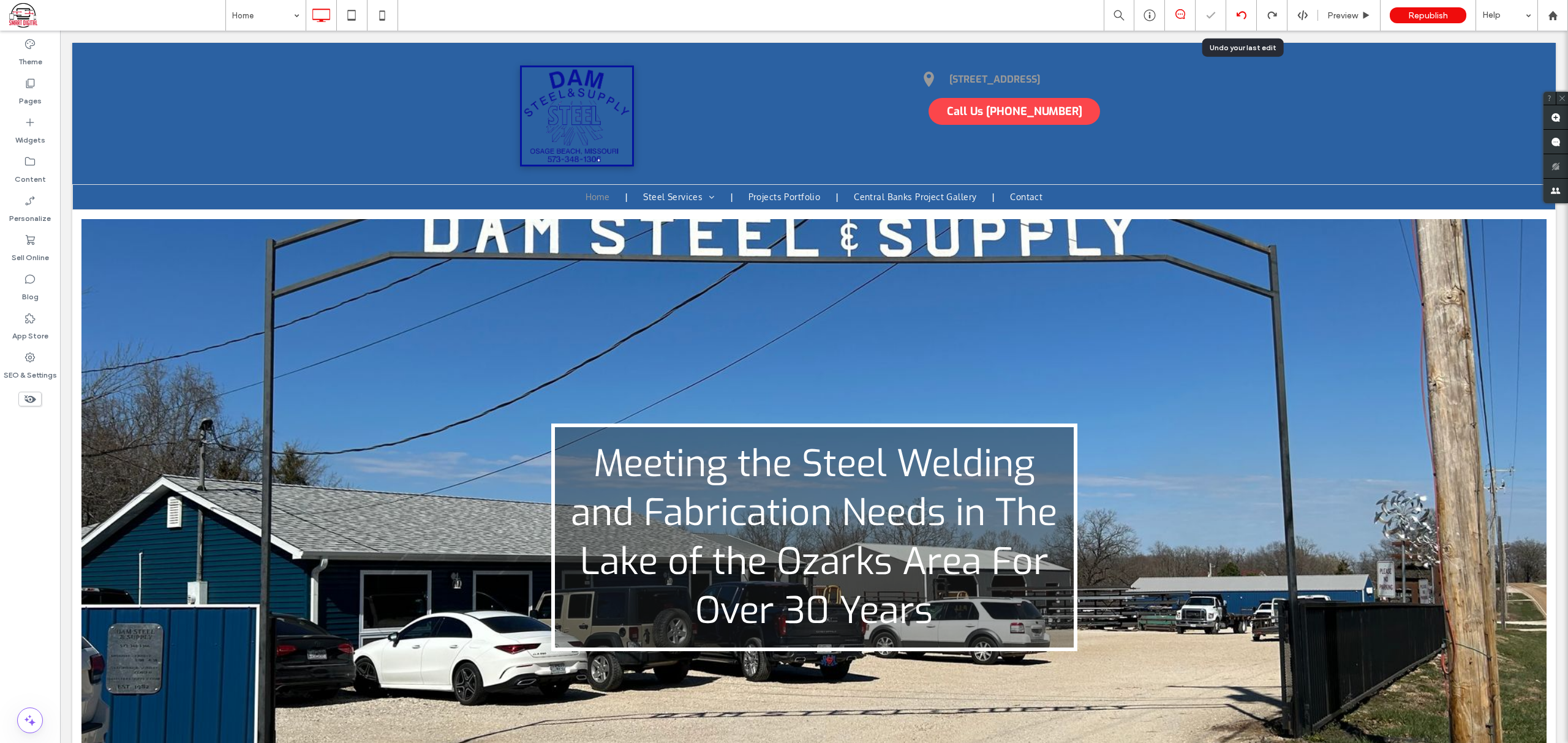
click at [1238, 11] on icon at bounding box center [1241, 15] width 10 height 10
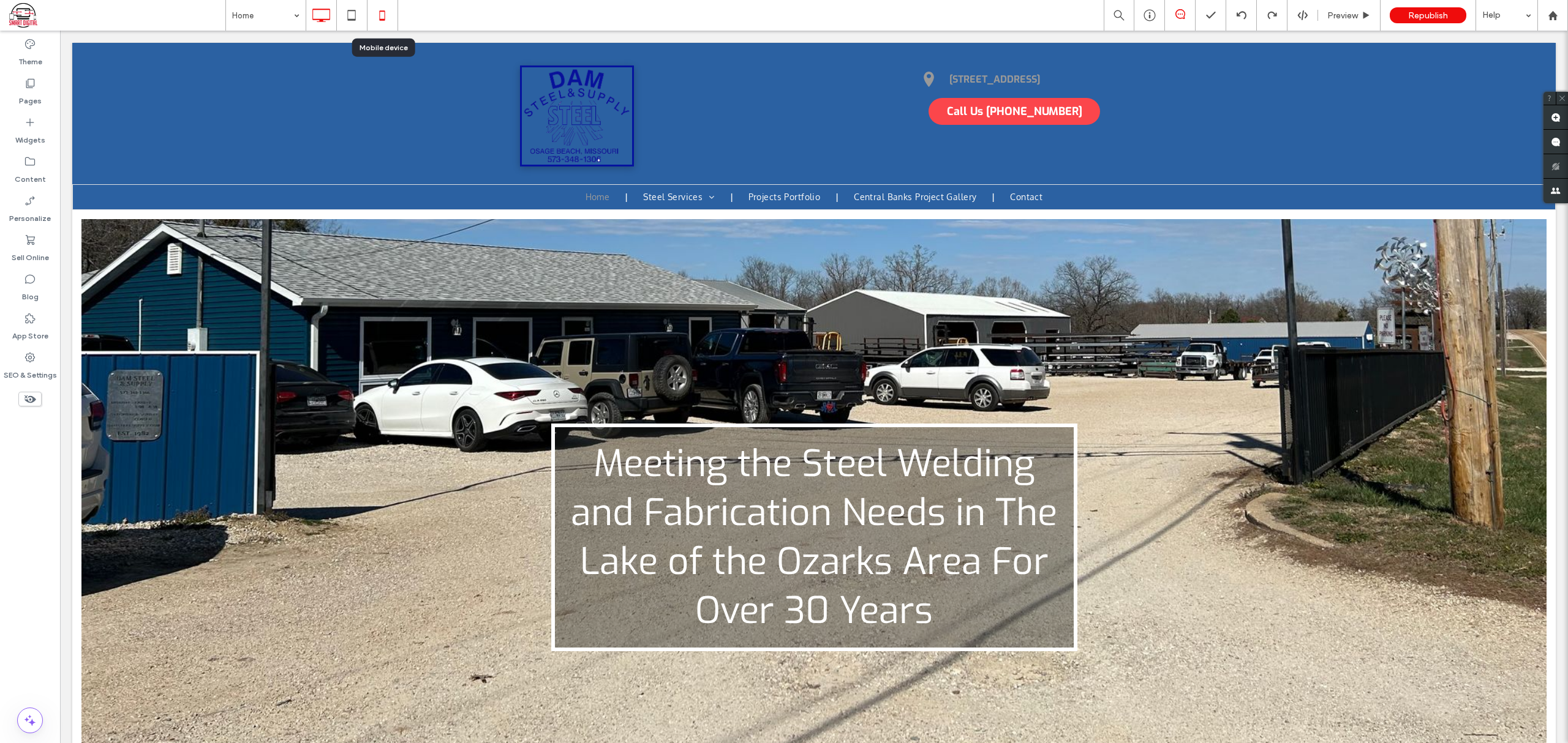
click at [378, 11] on icon at bounding box center [382, 16] width 24 height 24
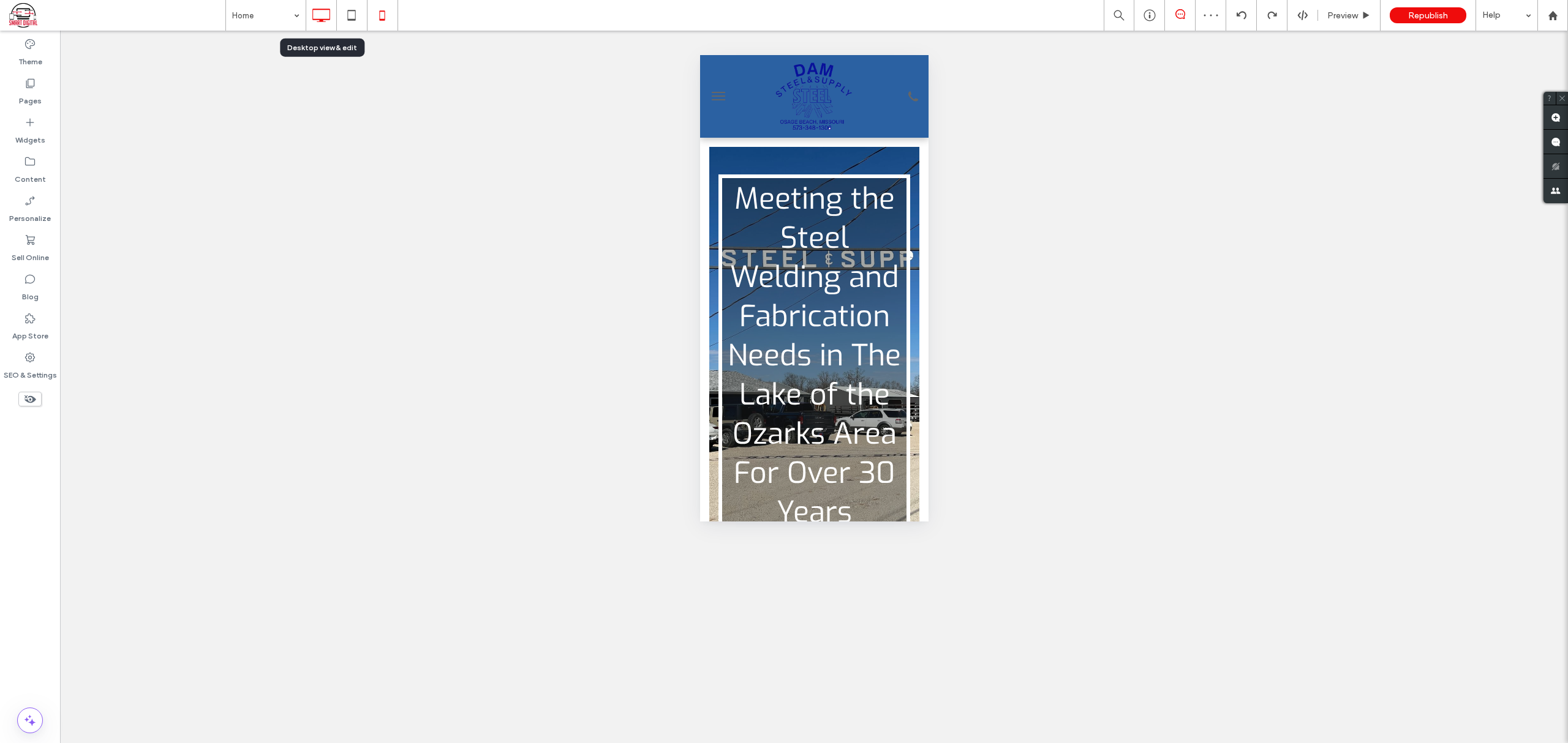
click at [323, 16] on icon at bounding box center [321, 16] width 24 height 24
